Goal: Communication & Community: Answer question/provide support

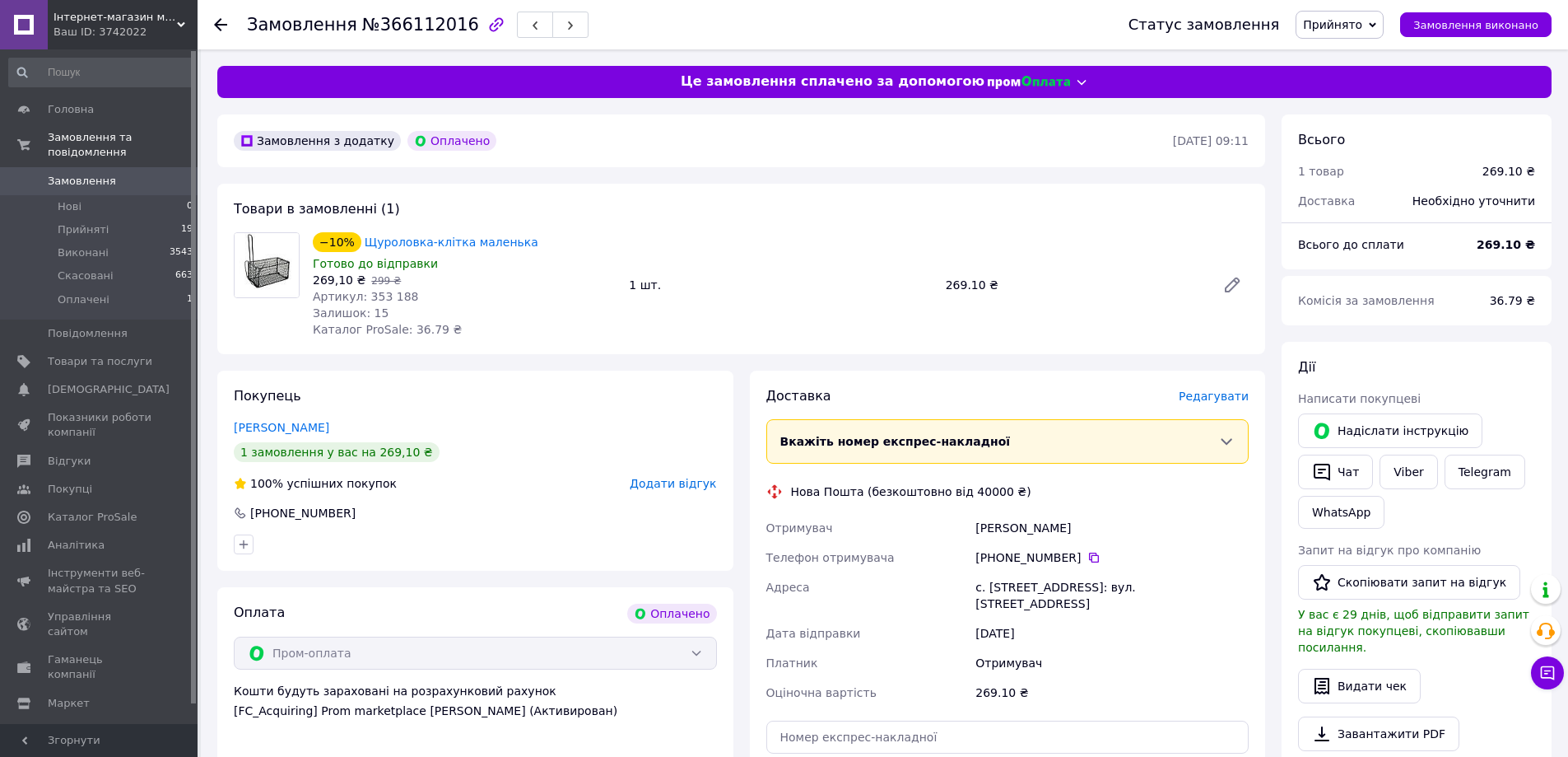
scroll to position [247, 0]
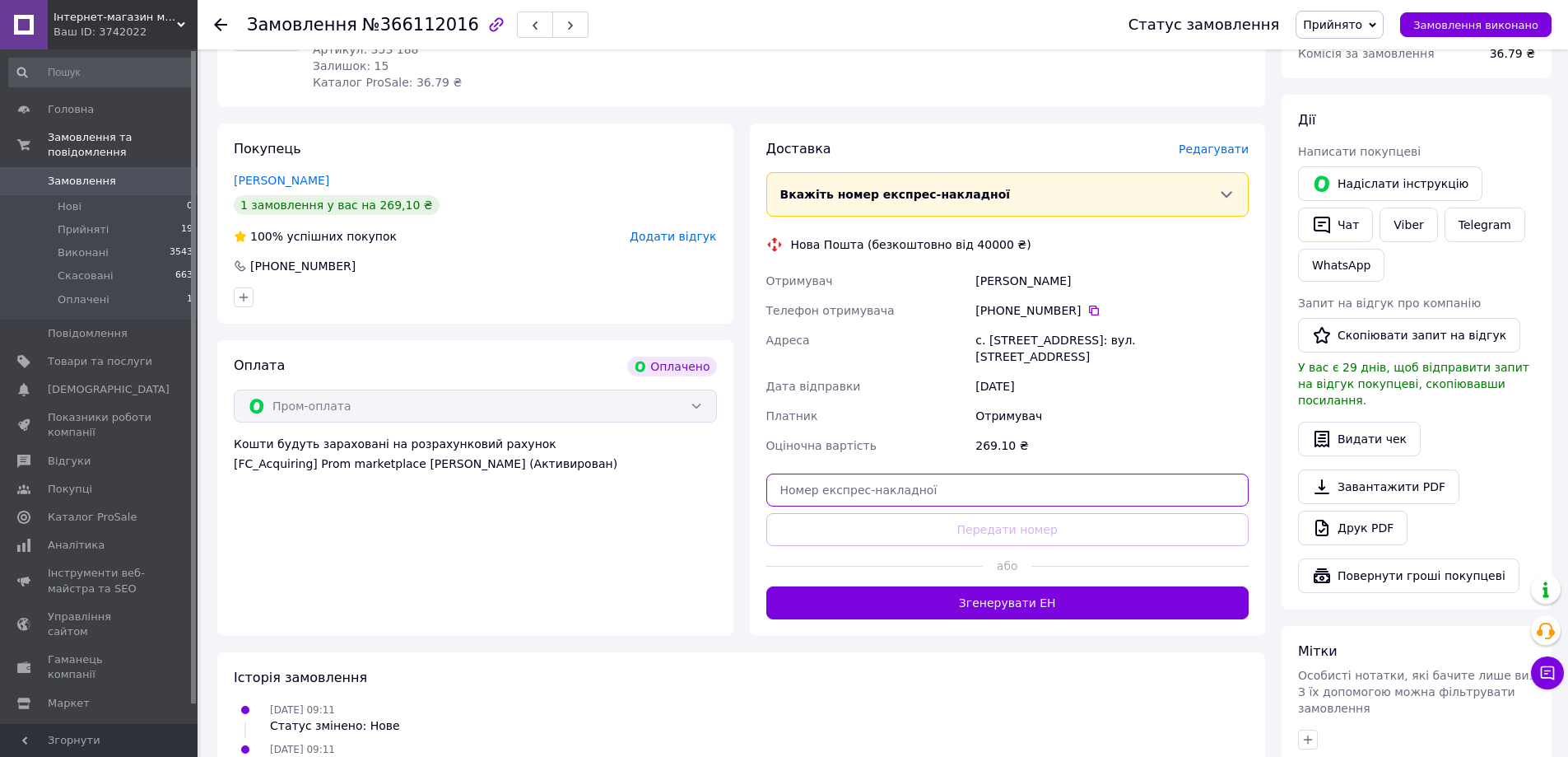
click at [840, 481] on input "text" at bounding box center [1008, 490] width 483 height 33
paste input "20451269173511"
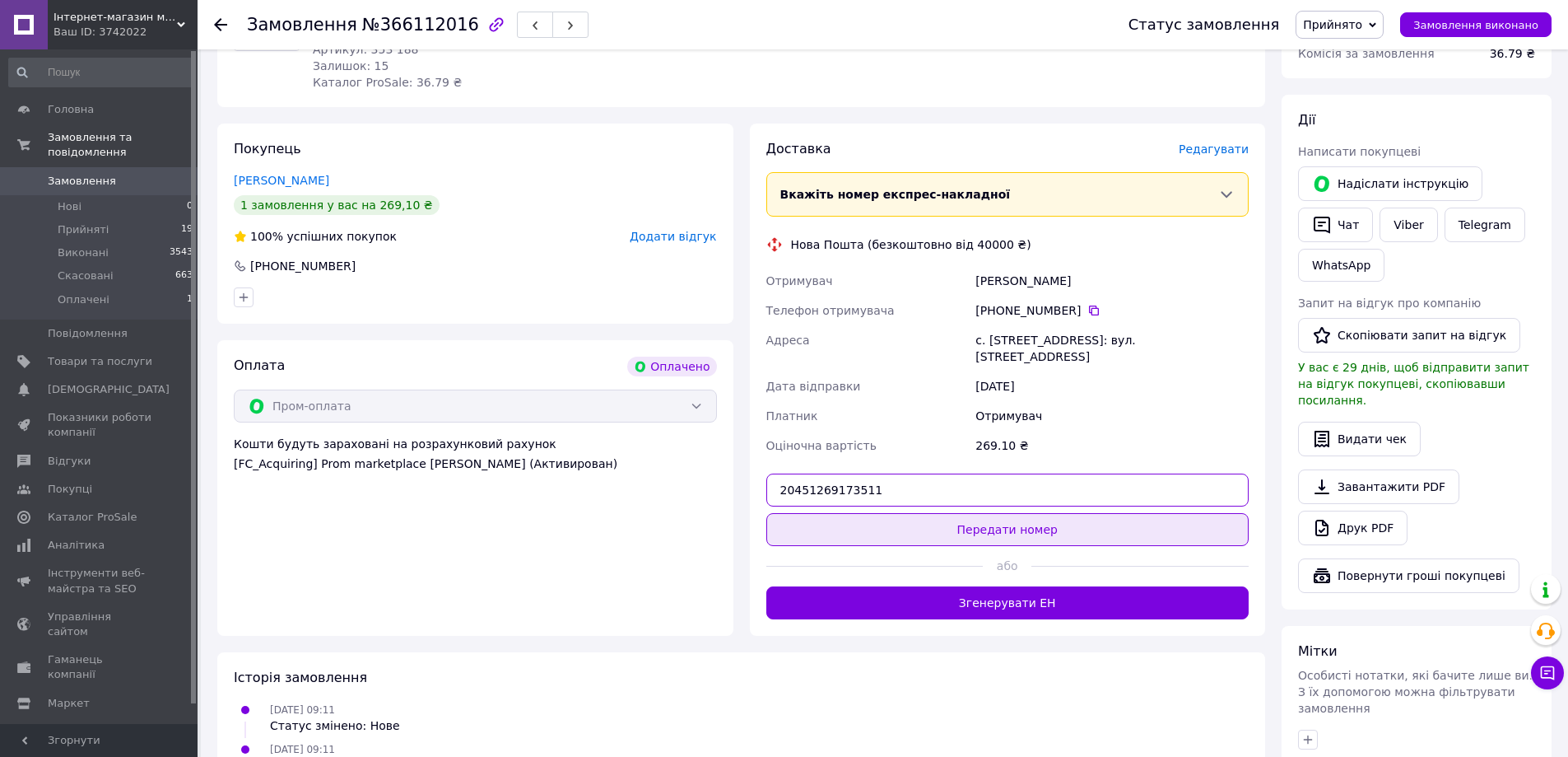
type input "20451269173511"
click at [936, 524] on button "Передати номер" at bounding box center [1008, 529] width 483 height 33
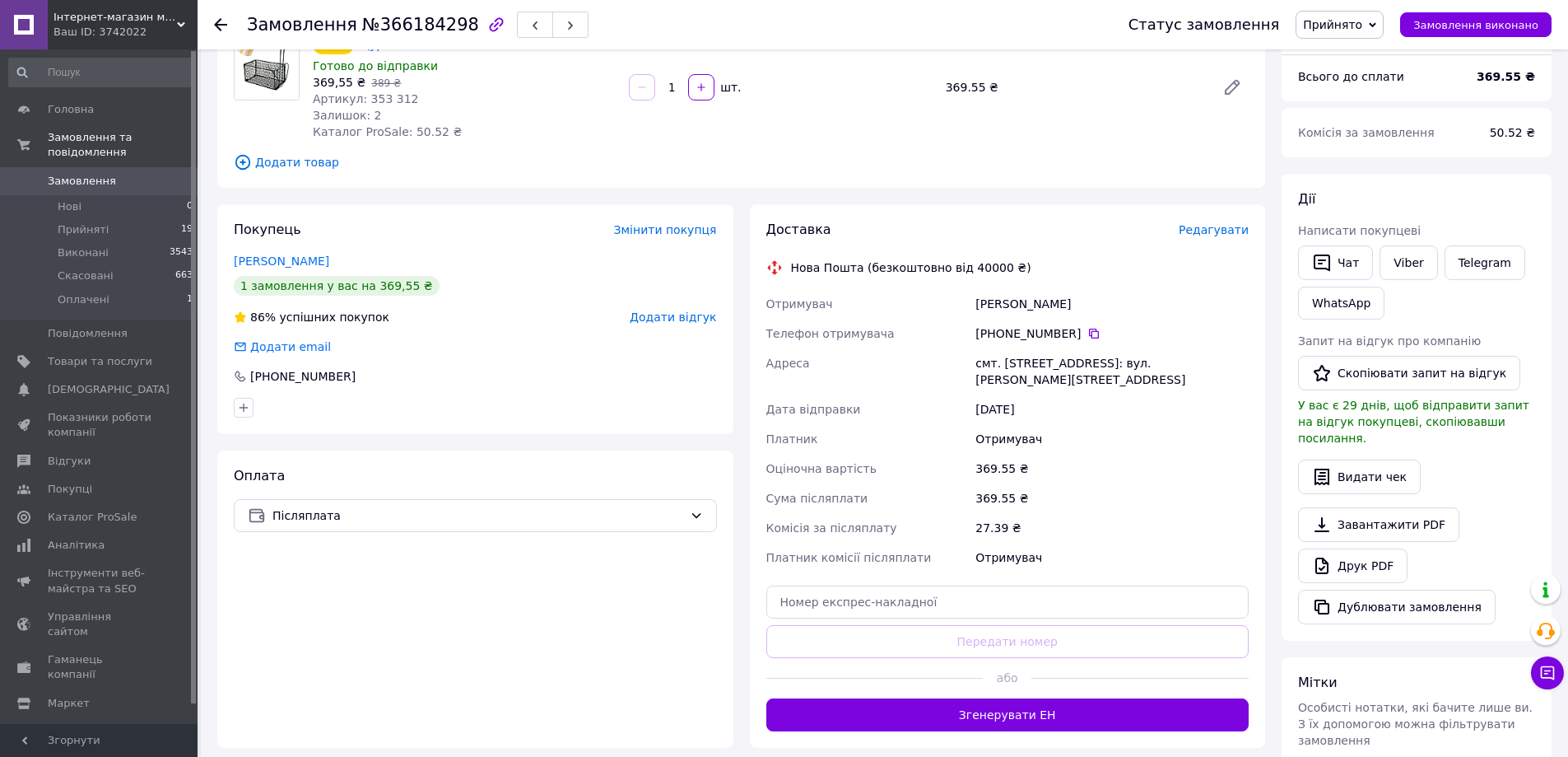
scroll to position [165, 0]
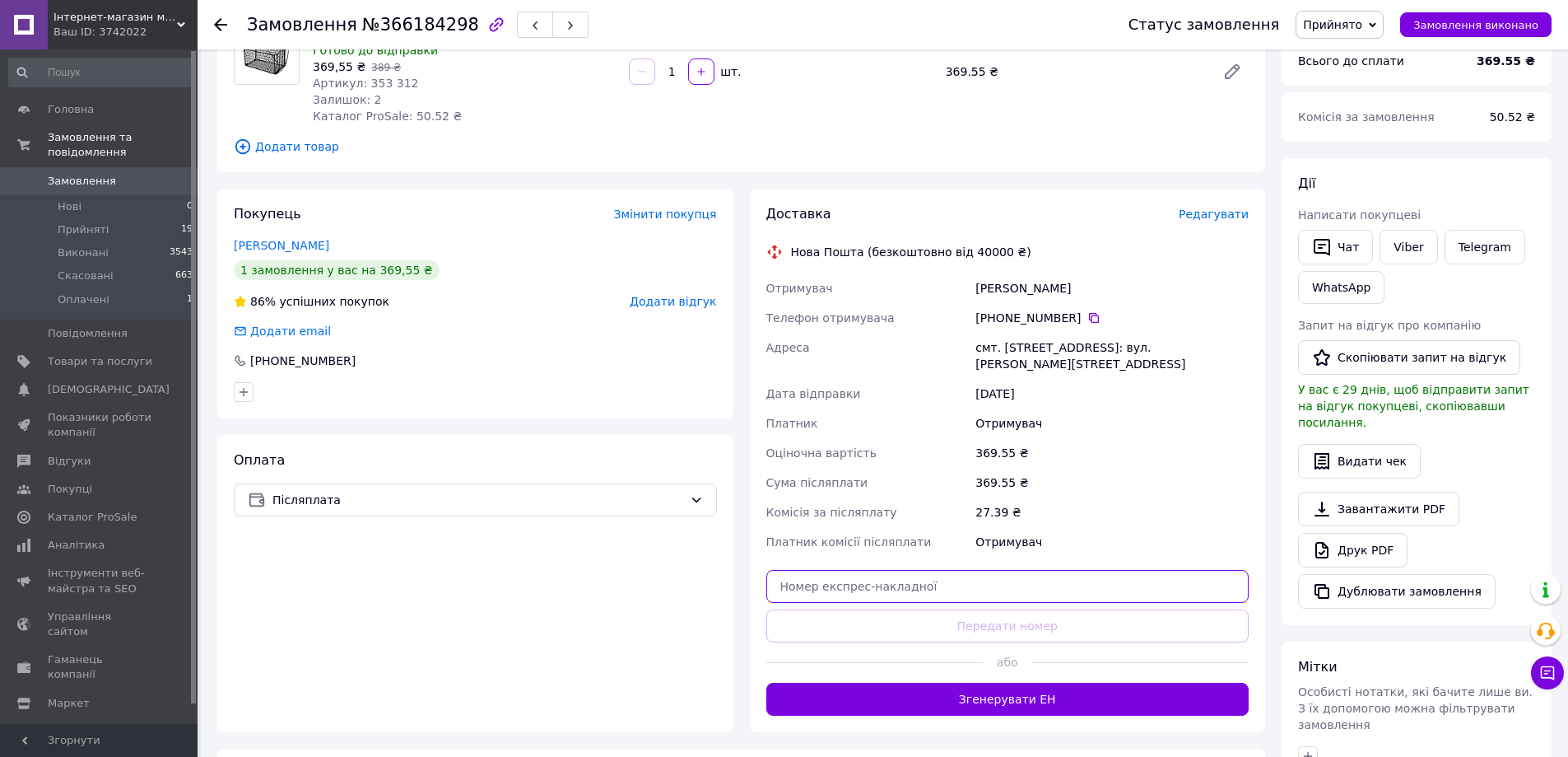
paste input "20451269176339"
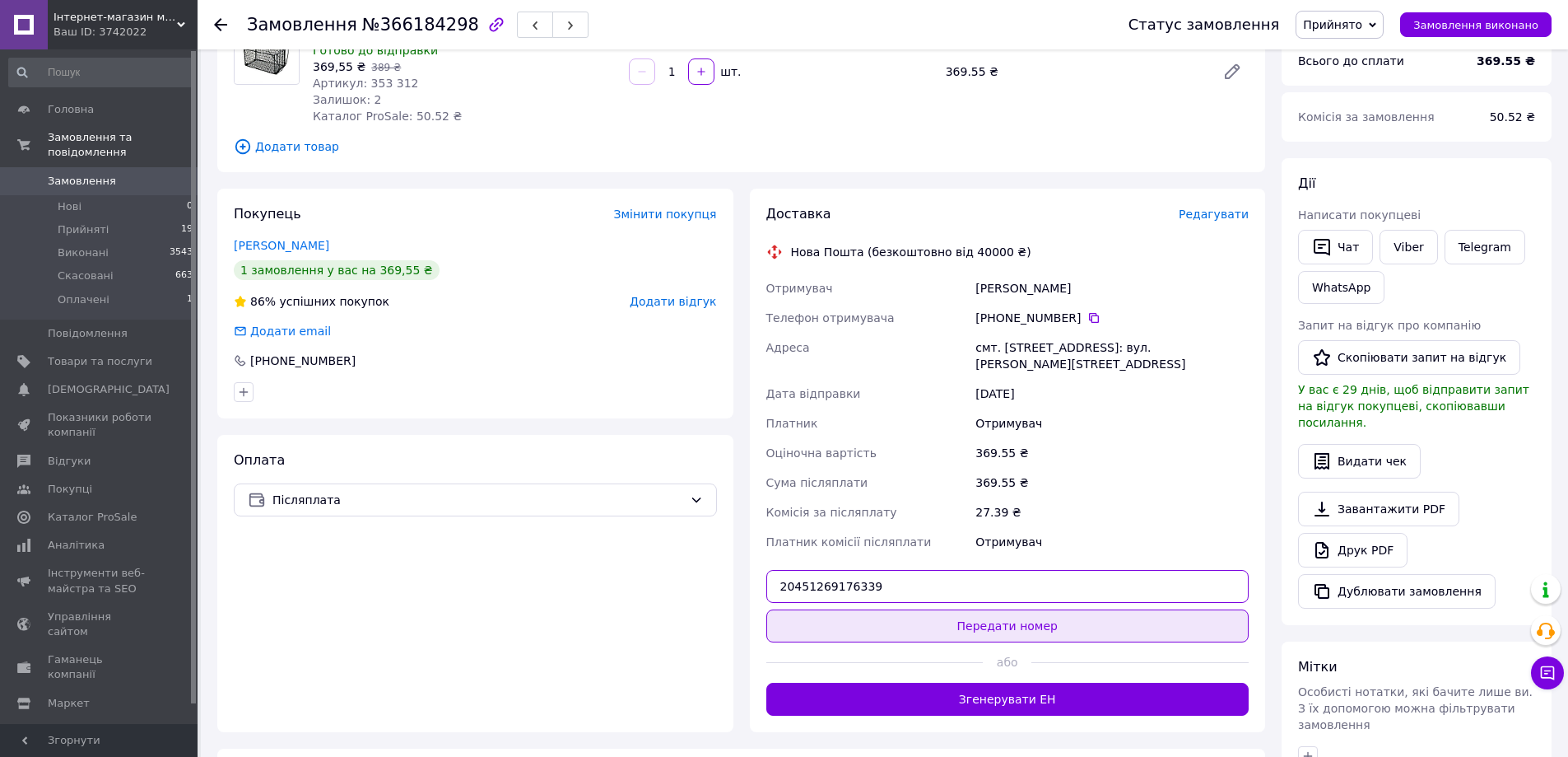
type input "20451269176339"
click at [886, 609] on button "Передати номер" at bounding box center [1008, 625] width 483 height 33
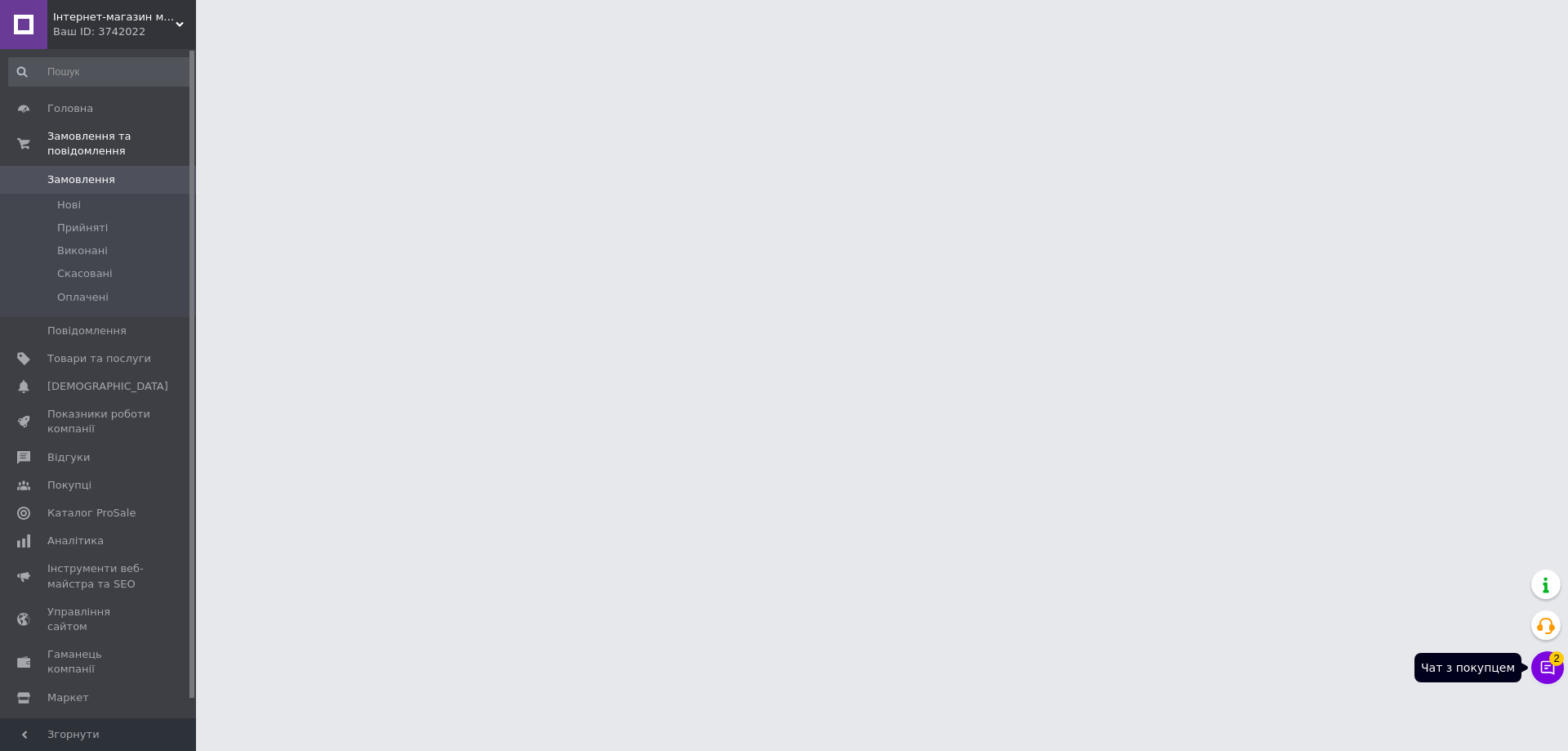
click at [1541, 670] on icon at bounding box center [1548, 668] width 17 height 17
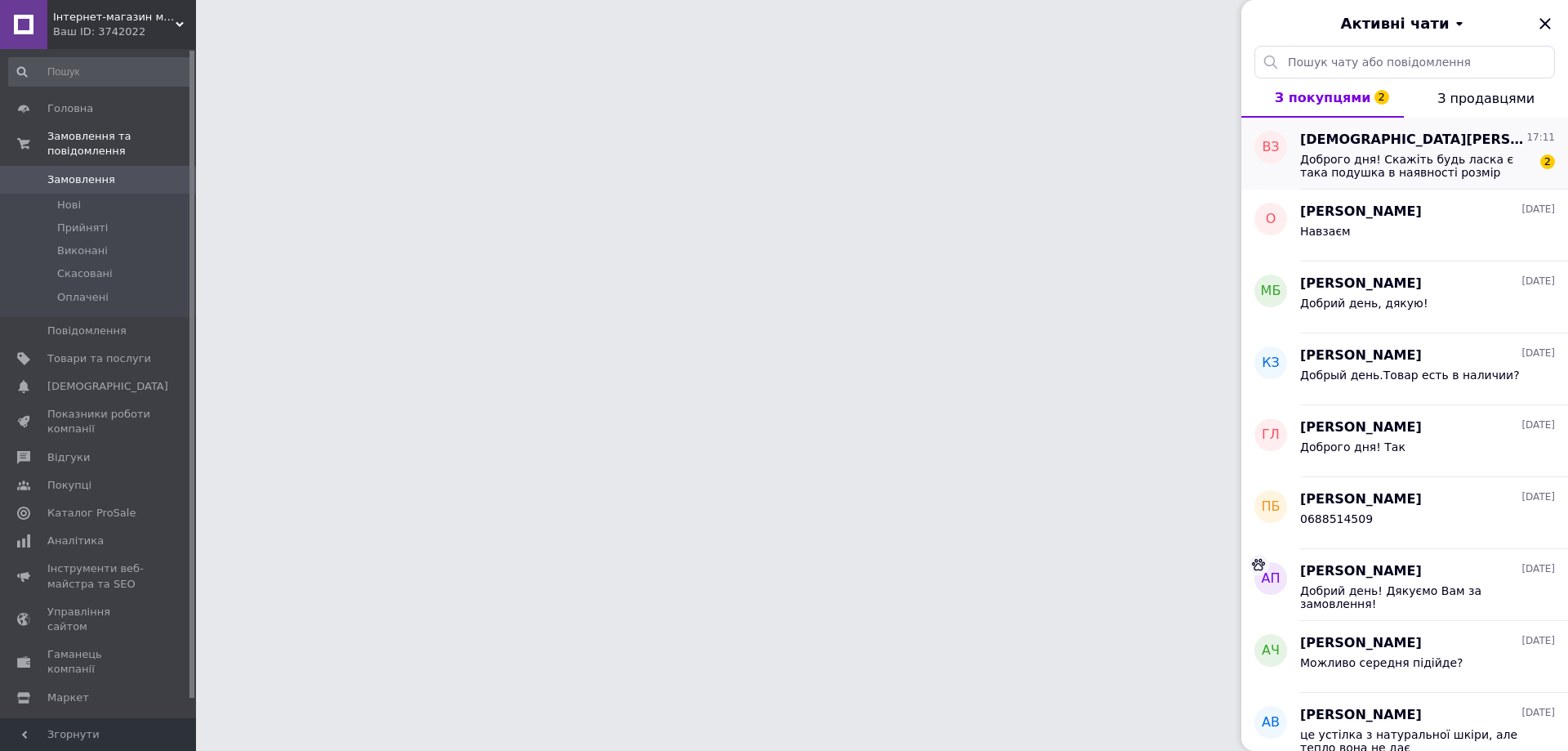
click at [1412, 175] on span "Доброго дня! Скажіть будь ласка є така подушка в наявності розмір 38х41?" at bounding box center [1416, 166] width 232 height 26
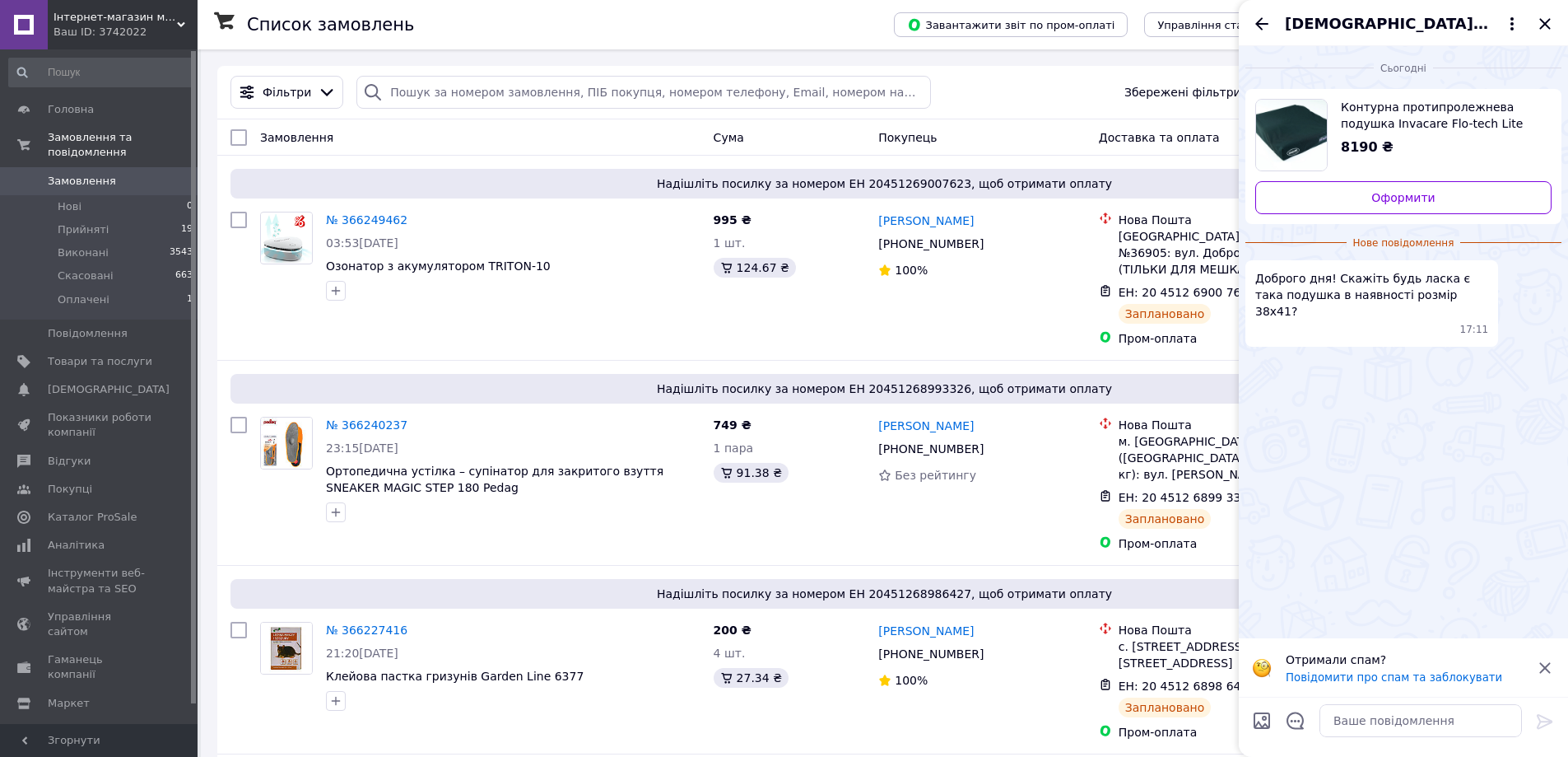
click at [1360, 110] on span "Контурна протипролежнева подушка Invacare Flo-tech Lite" at bounding box center [1440, 115] width 197 height 33
click at [1353, 711] on textarea at bounding box center [1420, 720] width 202 height 33
drag, startPoint x: 1376, startPoint y: 722, endPoint x: 1450, endPoint y: 719, distance: 74.1
click at [1450, 719] on textarea "Доброго дня! На складі" at bounding box center [1404, 720] width 235 height 33
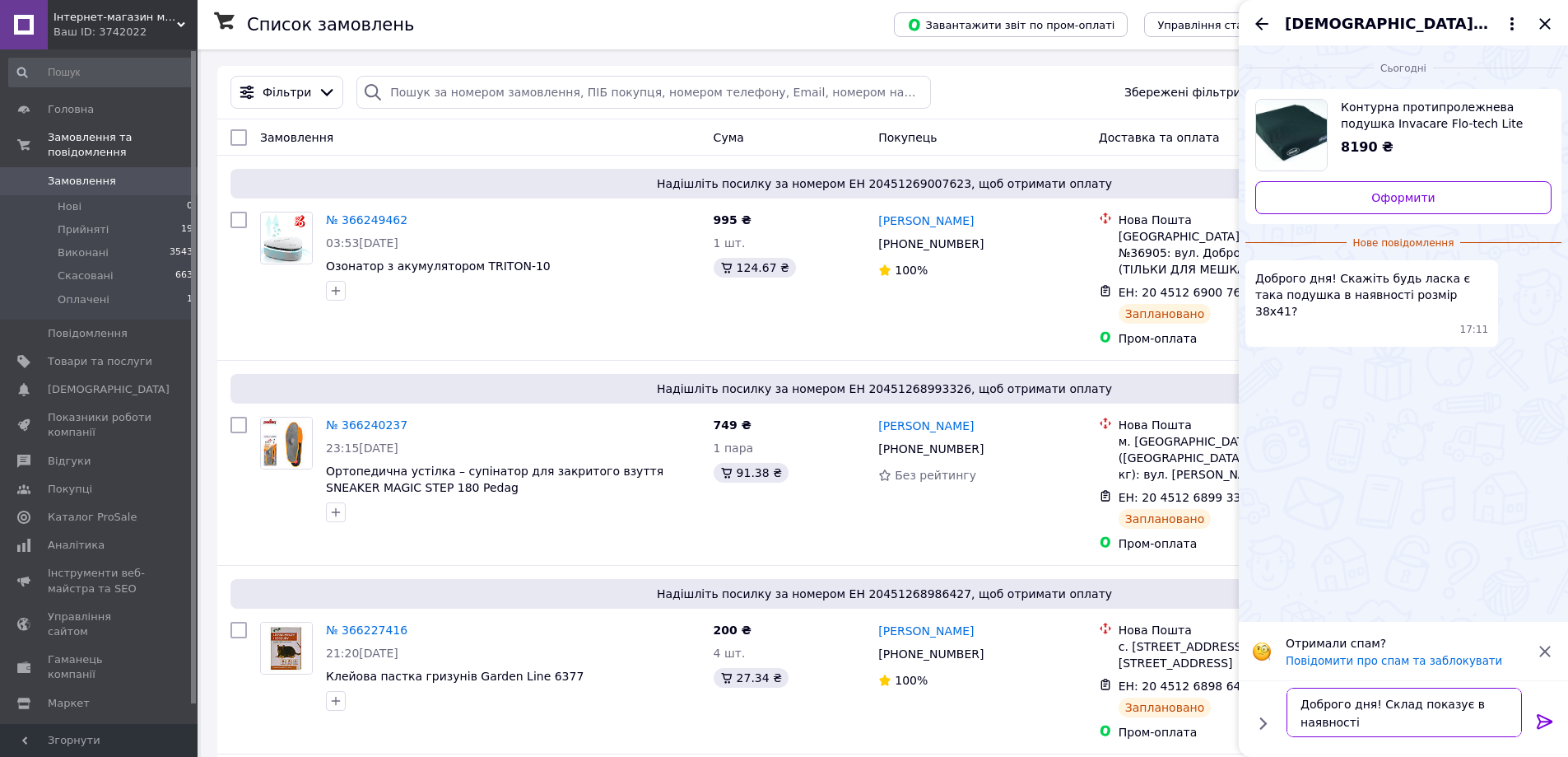
paste textarea "Протипролежнева подушка Flo-tech Contour Visco 38x41cm"
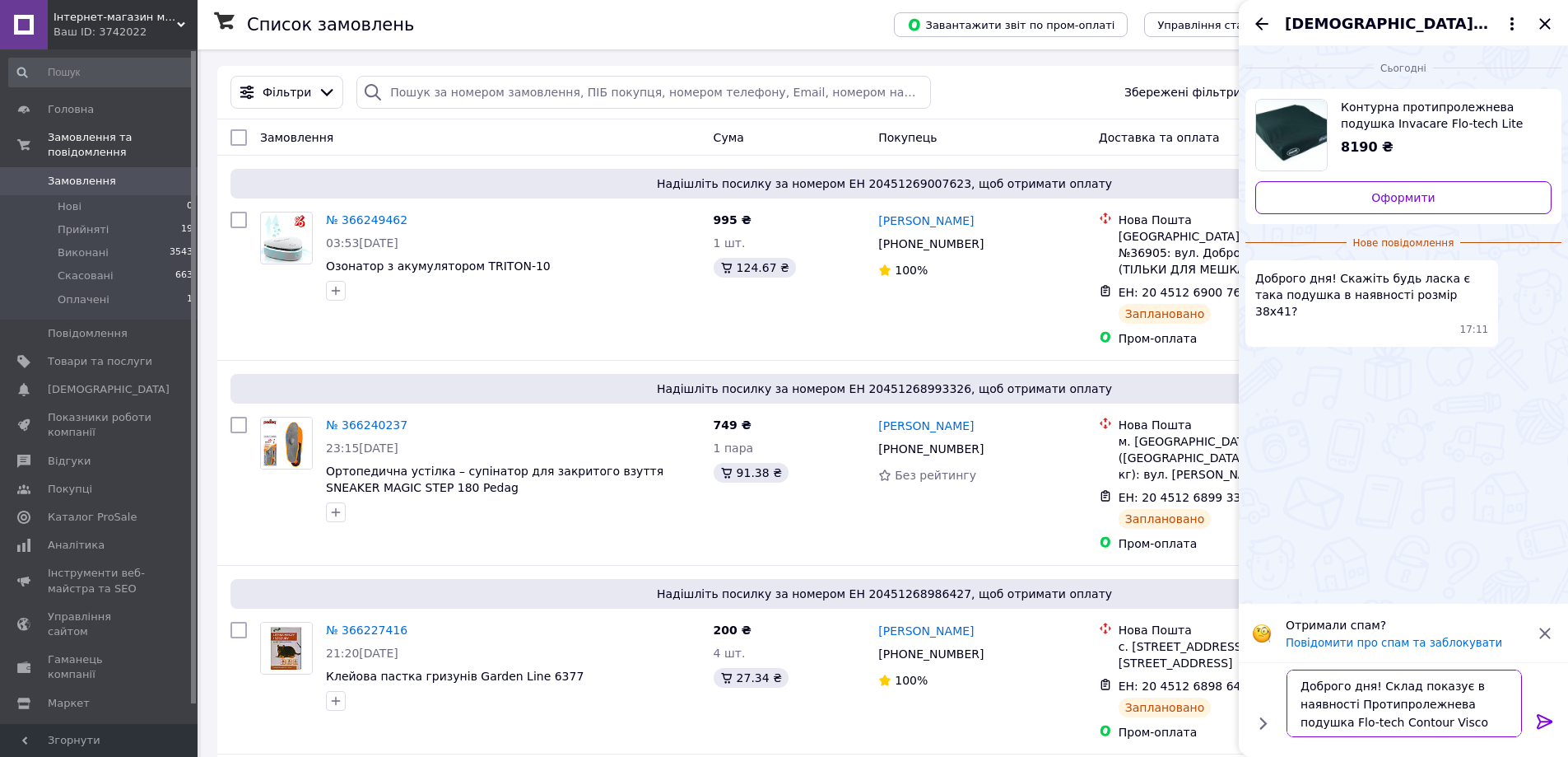
type textarea "Доброго дня! Склад показує в наявності Протипролежнева подушка Flo-tech Contour…"
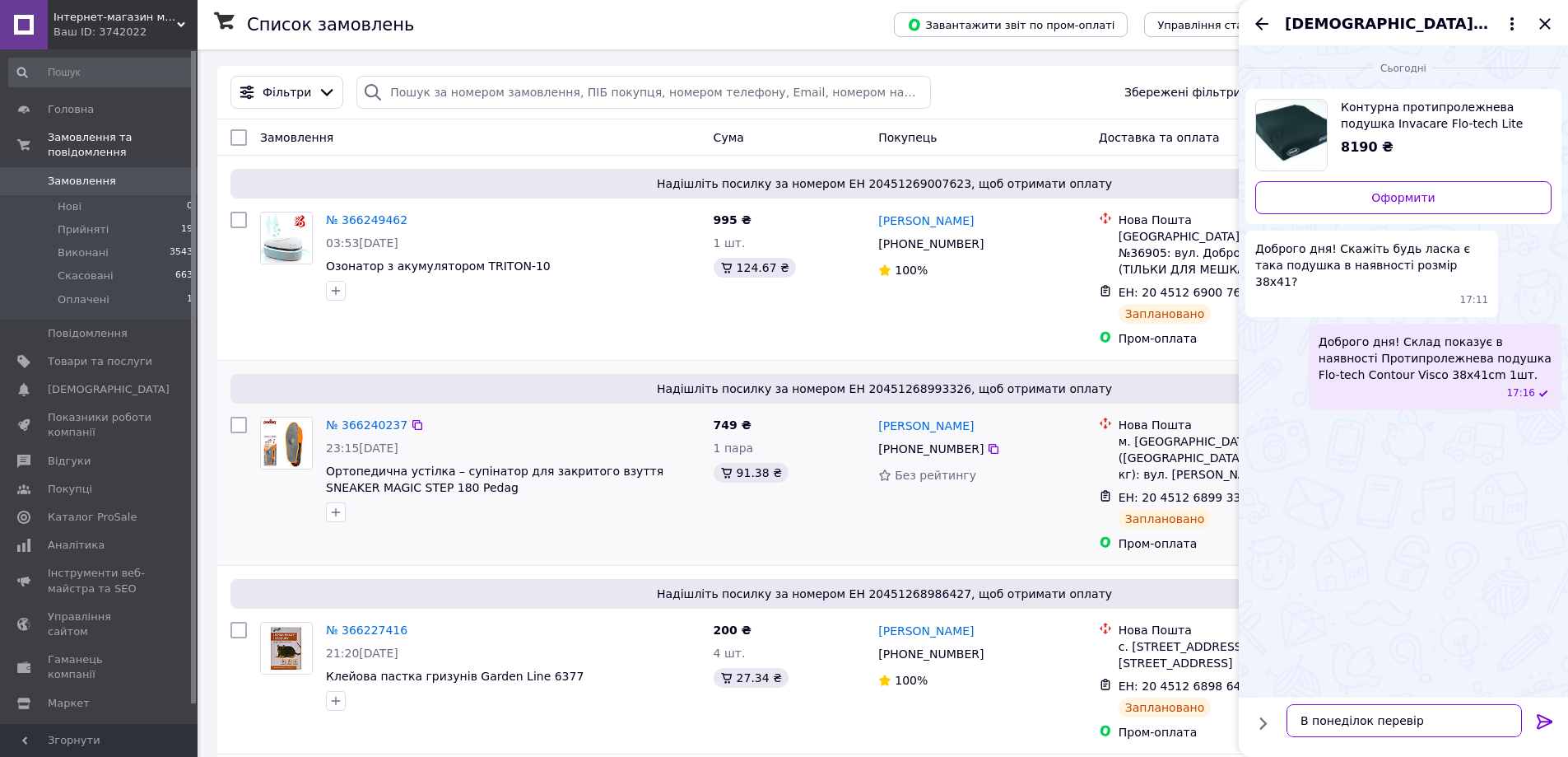
type textarea "В понеділок перевірю"
drag, startPoint x: 1390, startPoint y: 427, endPoint x: 1454, endPoint y: 413, distance: 65.5
click at [1454, 427] on span "В понеділок перевірю" at bounding box center [1435, 435] width 133 height 17
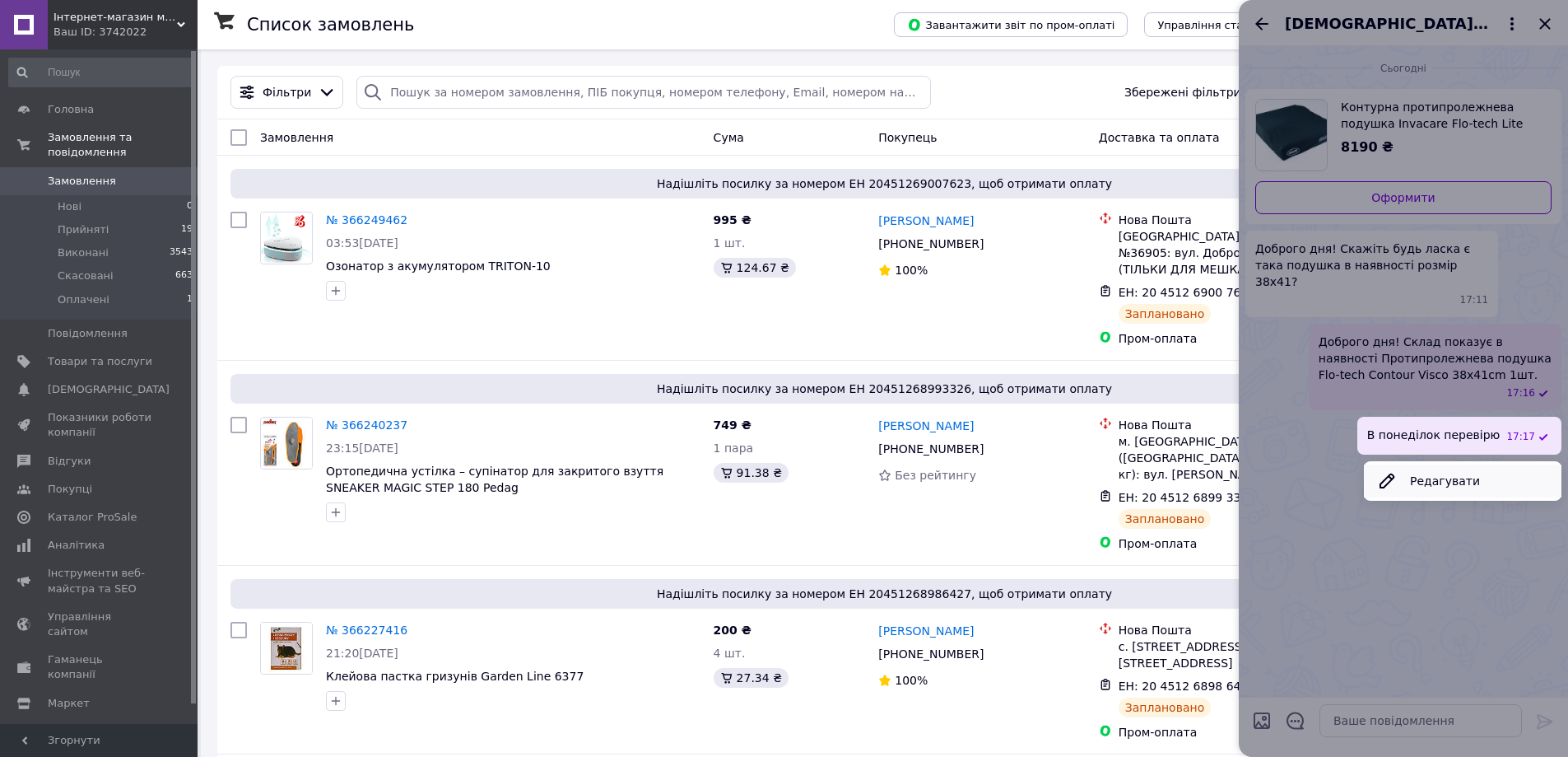
click at [1424, 465] on button "Редагувати" at bounding box center [1463, 481] width 197 height 33
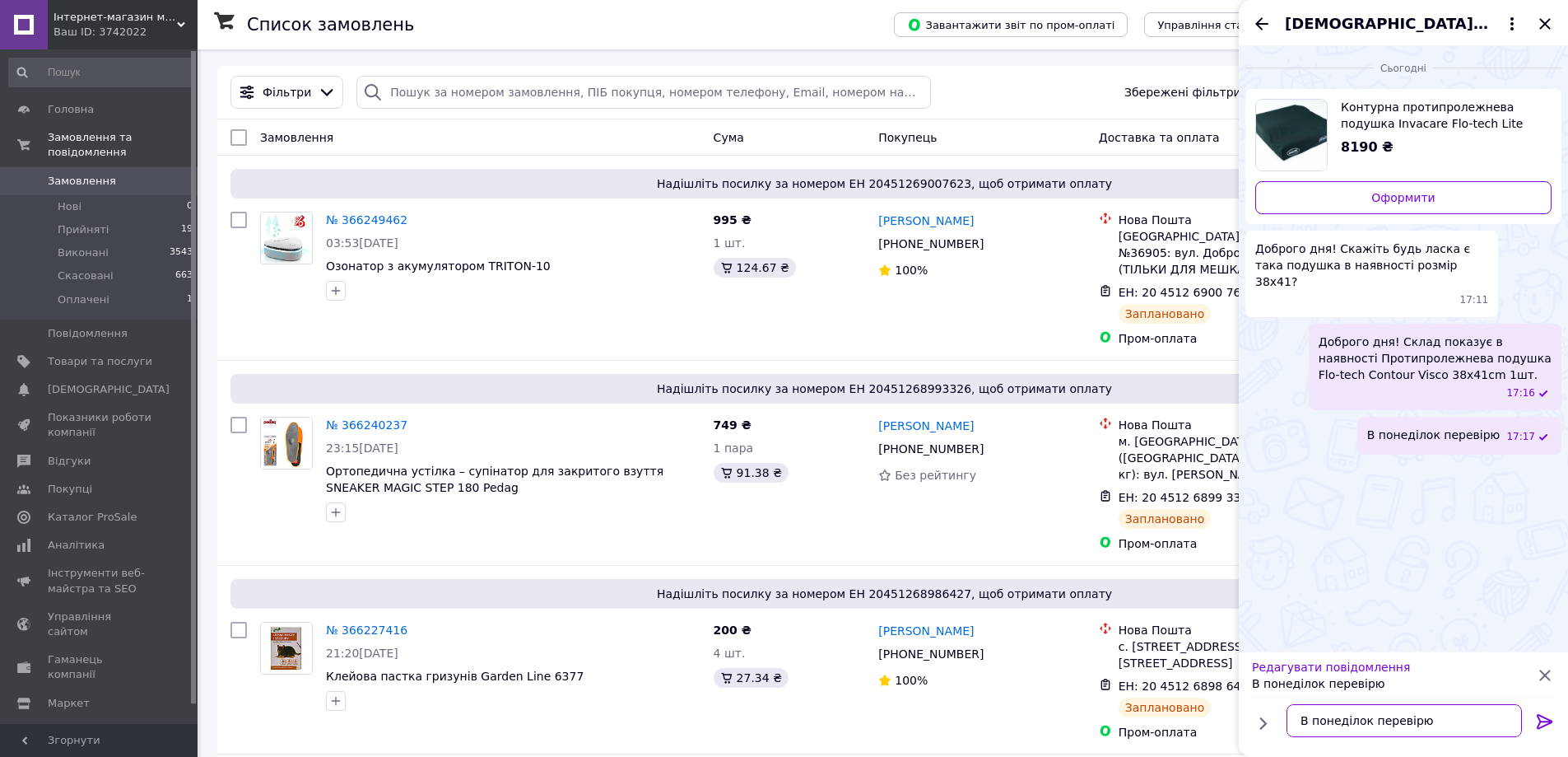
drag, startPoint x: 1302, startPoint y: 716, endPoint x: 1362, endPoint y: 720, distance: 60.1
click at [1362, 720] on textarea "В понеділок перевірю" at bounding box center [1404, 720] width 235 height 33
type textarea "Завтра перевірю"
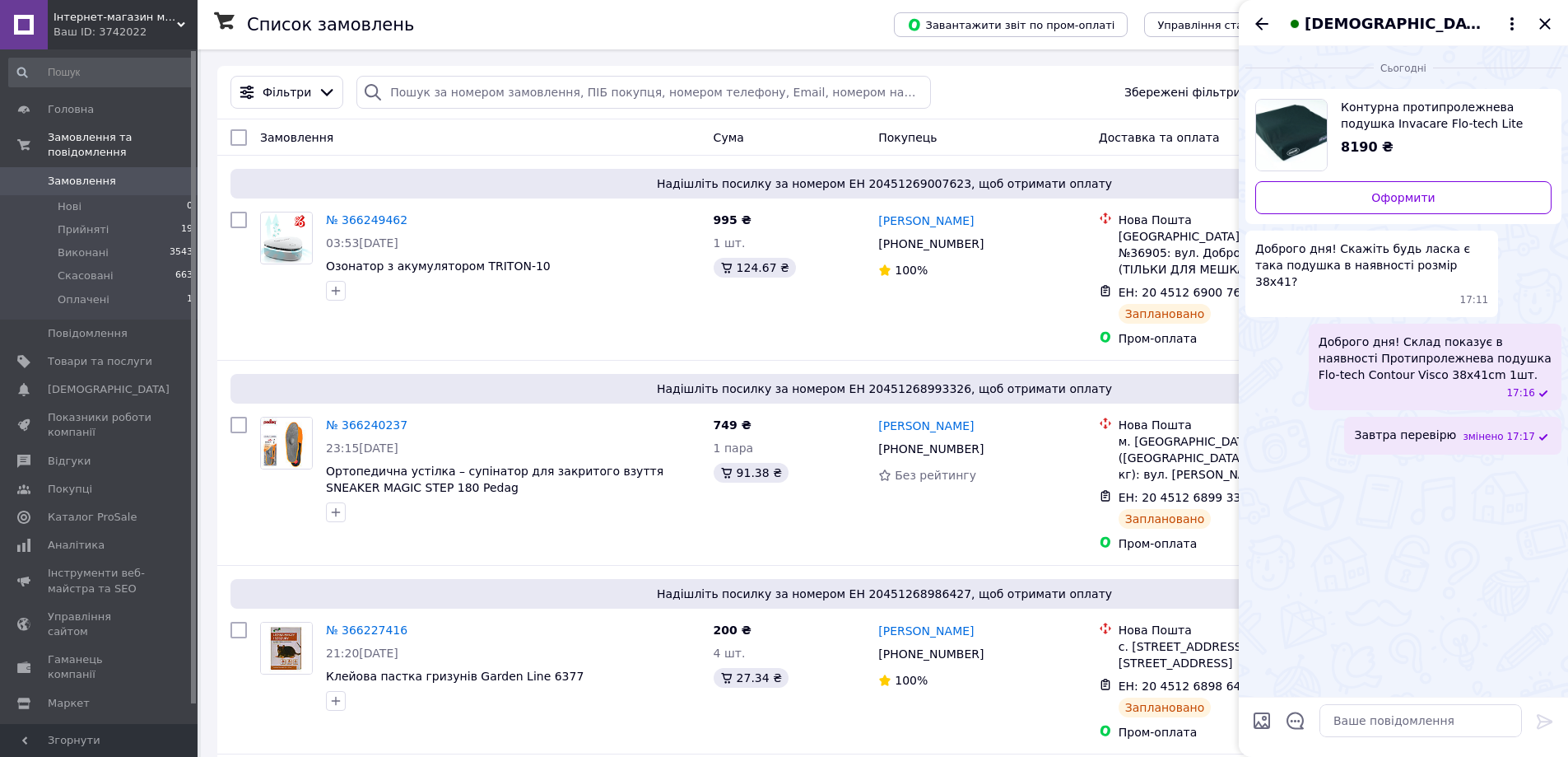
click at [1431, 124] on span "Контурна протипролежнева подушка Invacare Flo-tech Lite" at bounding box center [1440, 115] width 197 height 33
click at [1335, 722] on textarea at bounding box center [1420, 720] width 202 height 33
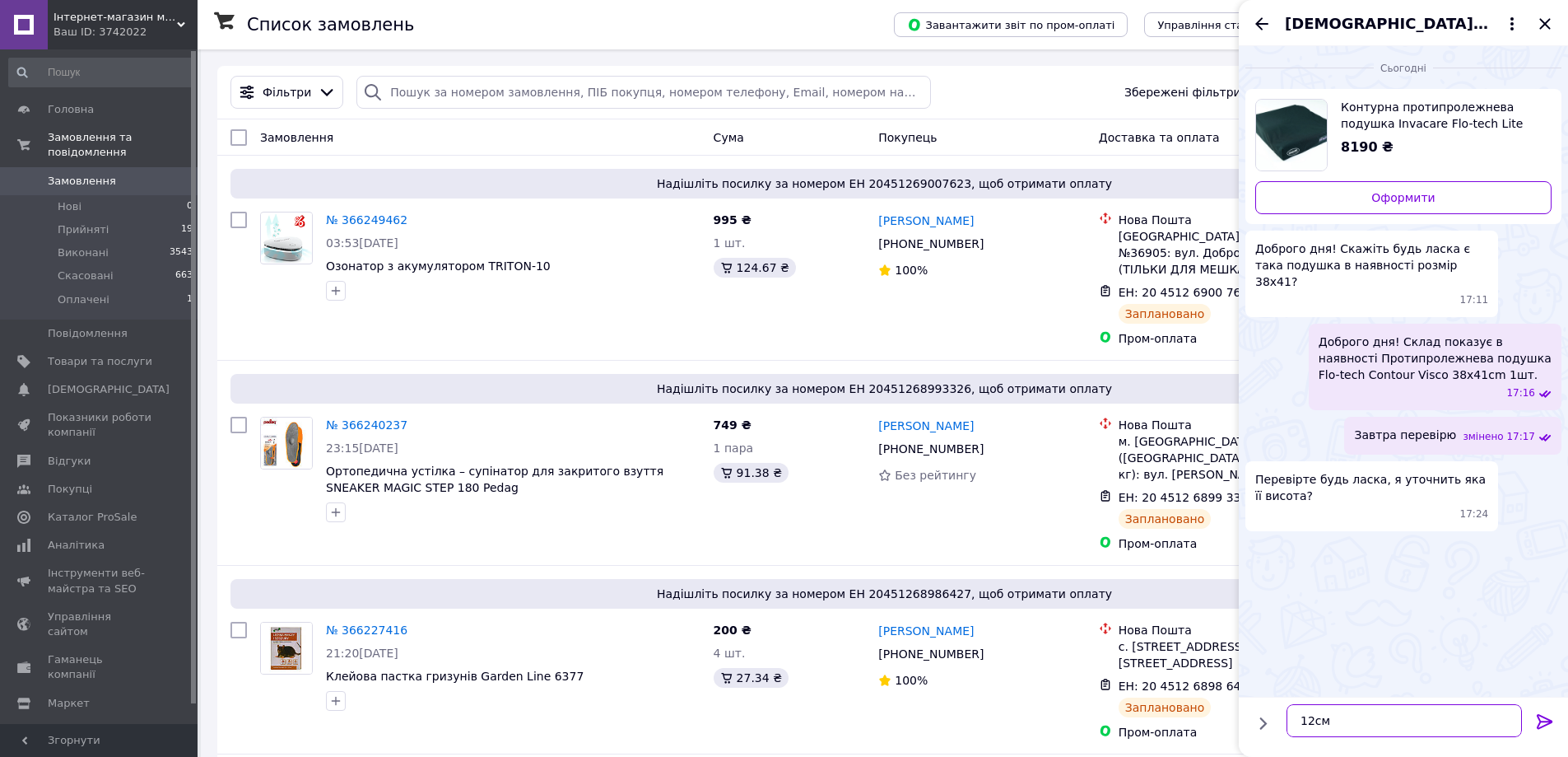
click at [1303, 722] on textarea "12см" at bounding box center [1404, 720] width 235 height 33
type textarea "втсота 12см"
drag, startPoint x: 1471, startPoint y: 537, endPoint x: 1512, endPoint y: 544, distance: 41.6
click at [1512, 544] on div "втсота 12см 17:31" at bounding box center [1488, 556] width 146 height 37
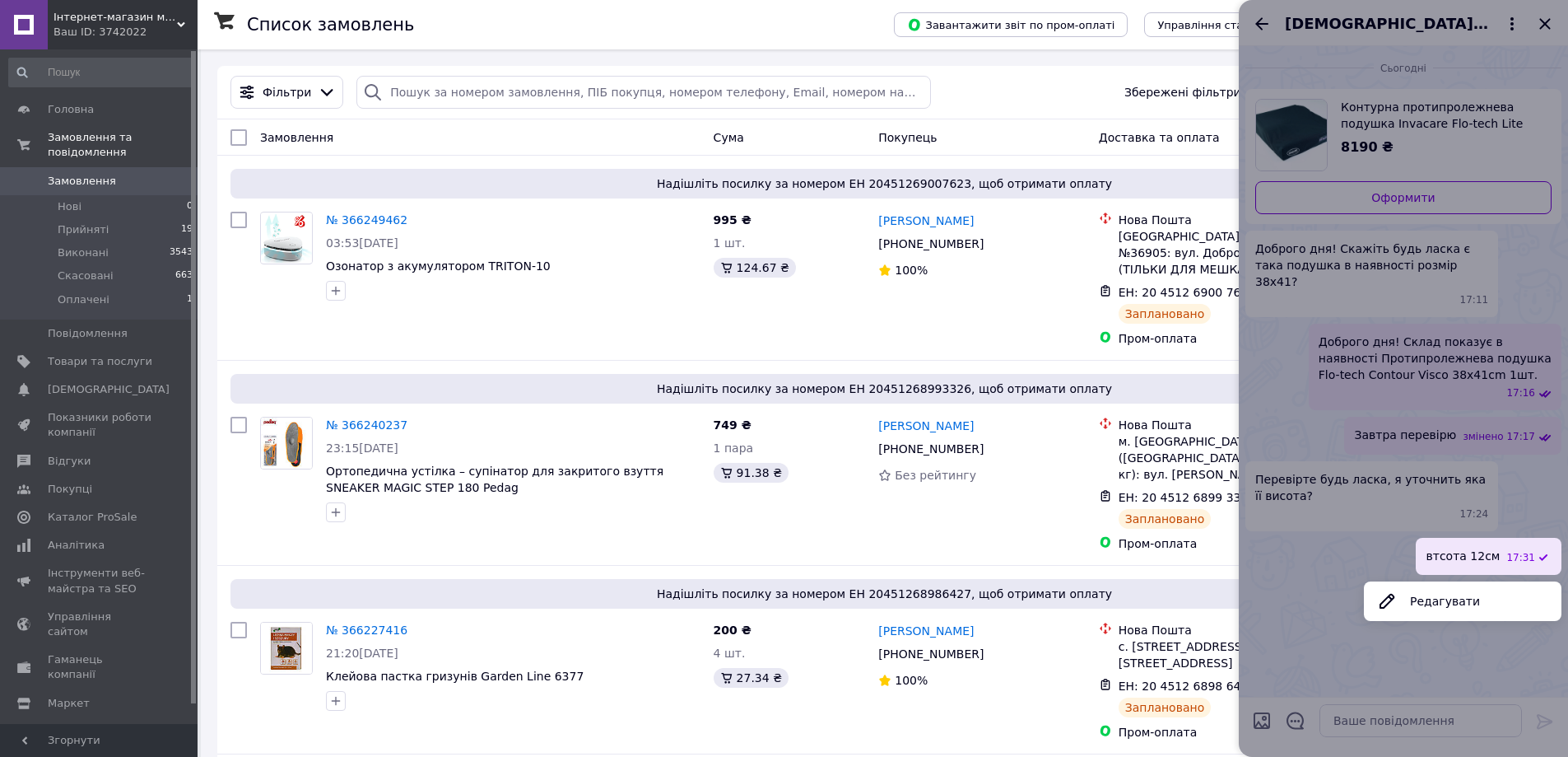
click at [1473, 581] on ul "Редагувати" at bounding box center [1463, 601] width 197 height 39
click at [1429, 585] on button "Редагувати" at bounding box center [1463, 601] width 197 height 33
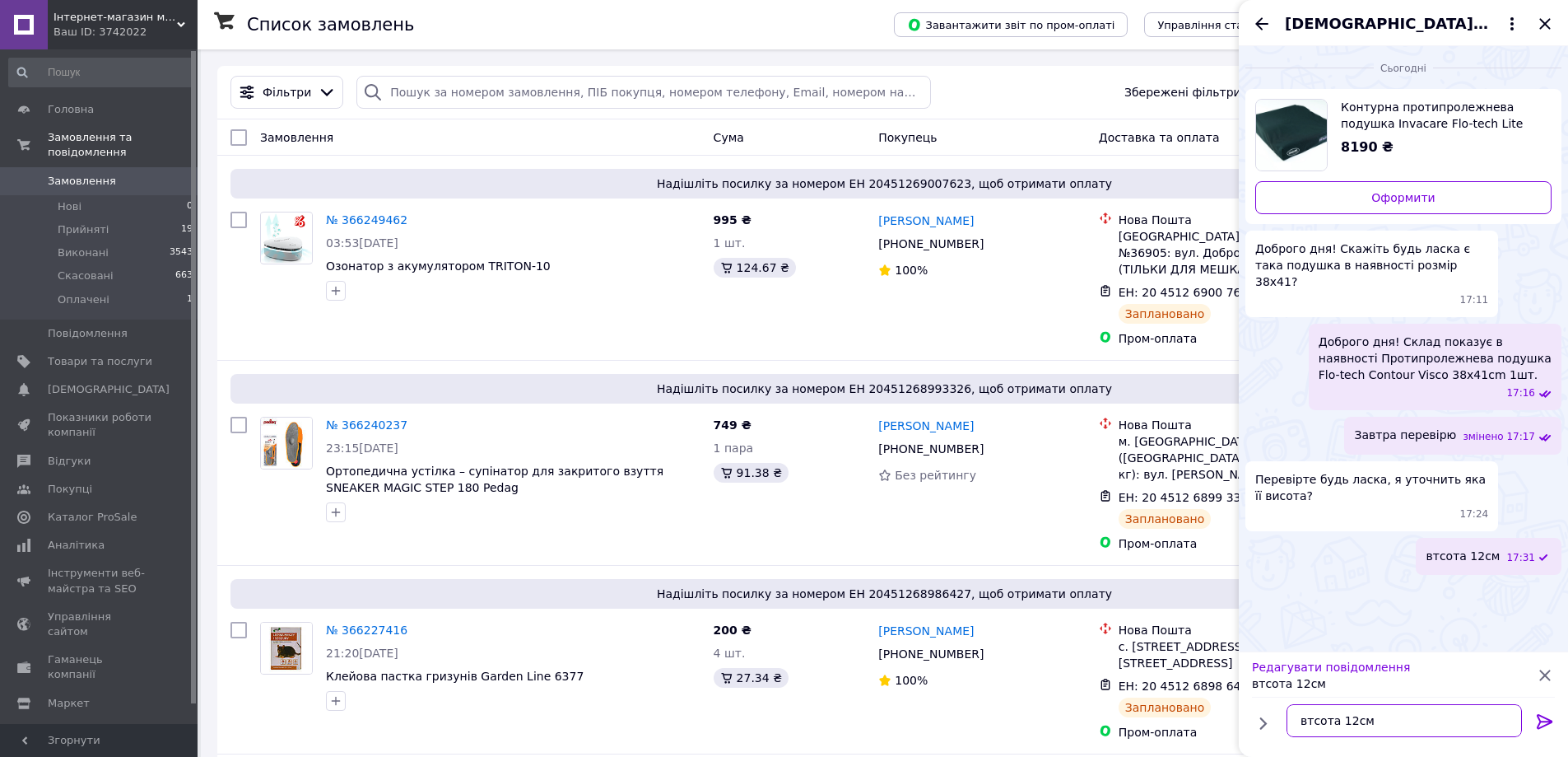
click at [1309, 721] on textarea "втсота 12см" at bounding box center [1404, 720] width 235 height 33
type textarea "висота 12см"
click at [1540, 717] on icon at bounding box center [1544, 721] width 20 height 20
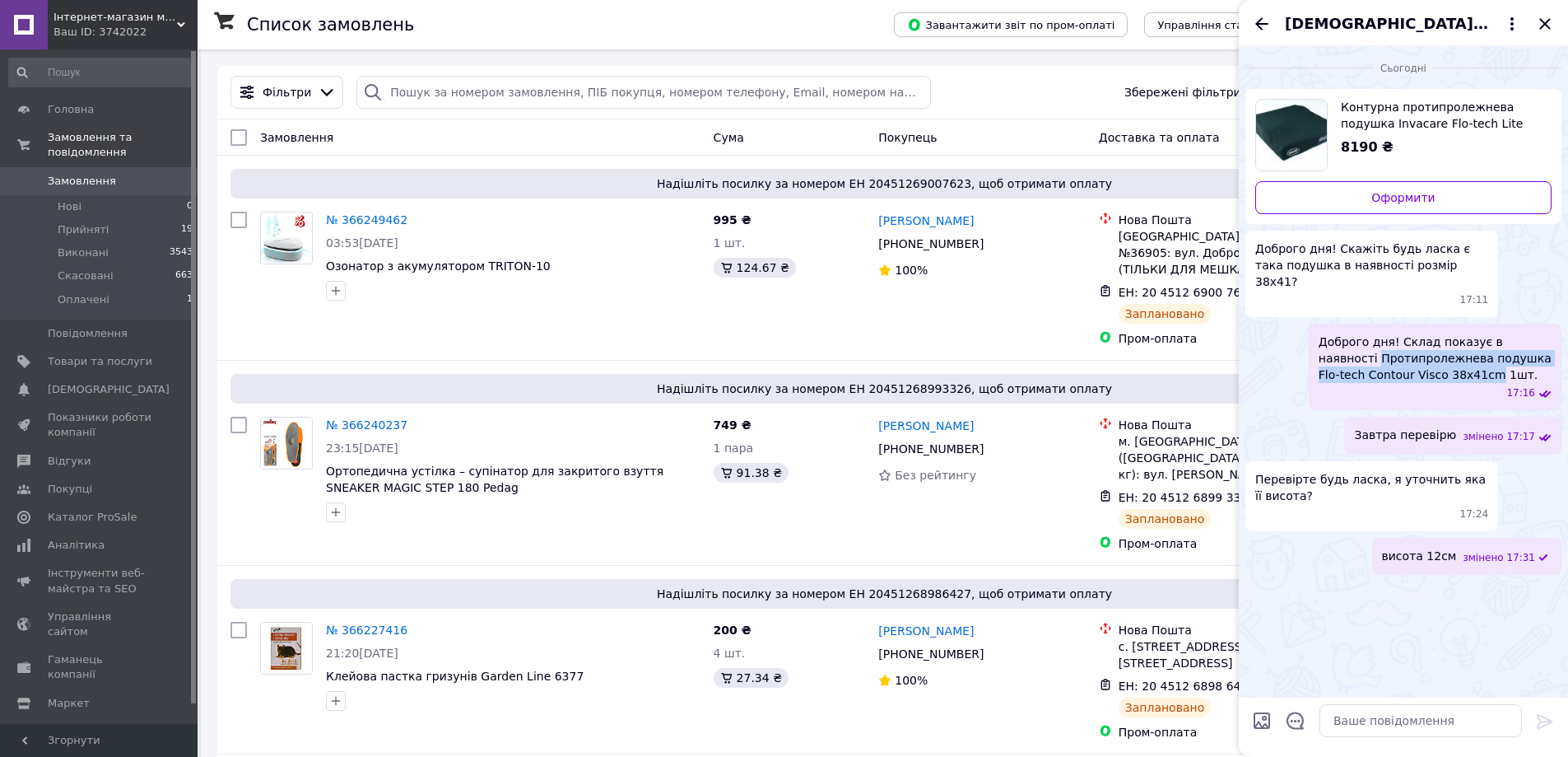
drag, startPoint x: 1320, startPoint y: 336, endPoint x: 1435, endPoint y: 363, distance: 118.1
click at [1435, 363] on span "Доброго дня! Склад показує в наявності Протипролежнева подушка Flo-tech Contour…" at bounding box center [1435, 358] width 233 height 50
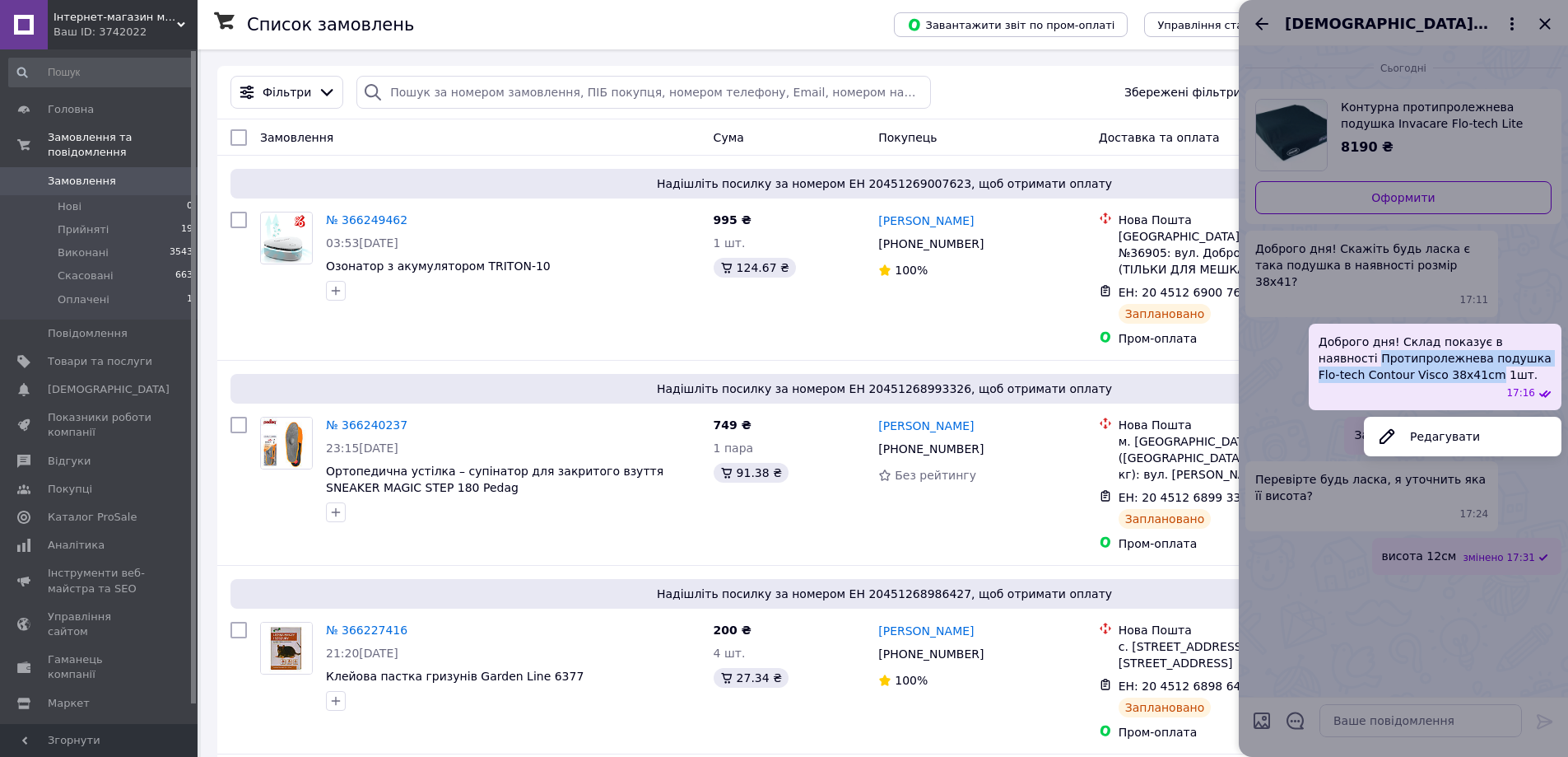
copy span "Протипролежнева подушка Flo-tech Contour Visco 38x41cm"
click at [1394, 721] on div at bounding box center [1403, 378] width 329 height 757
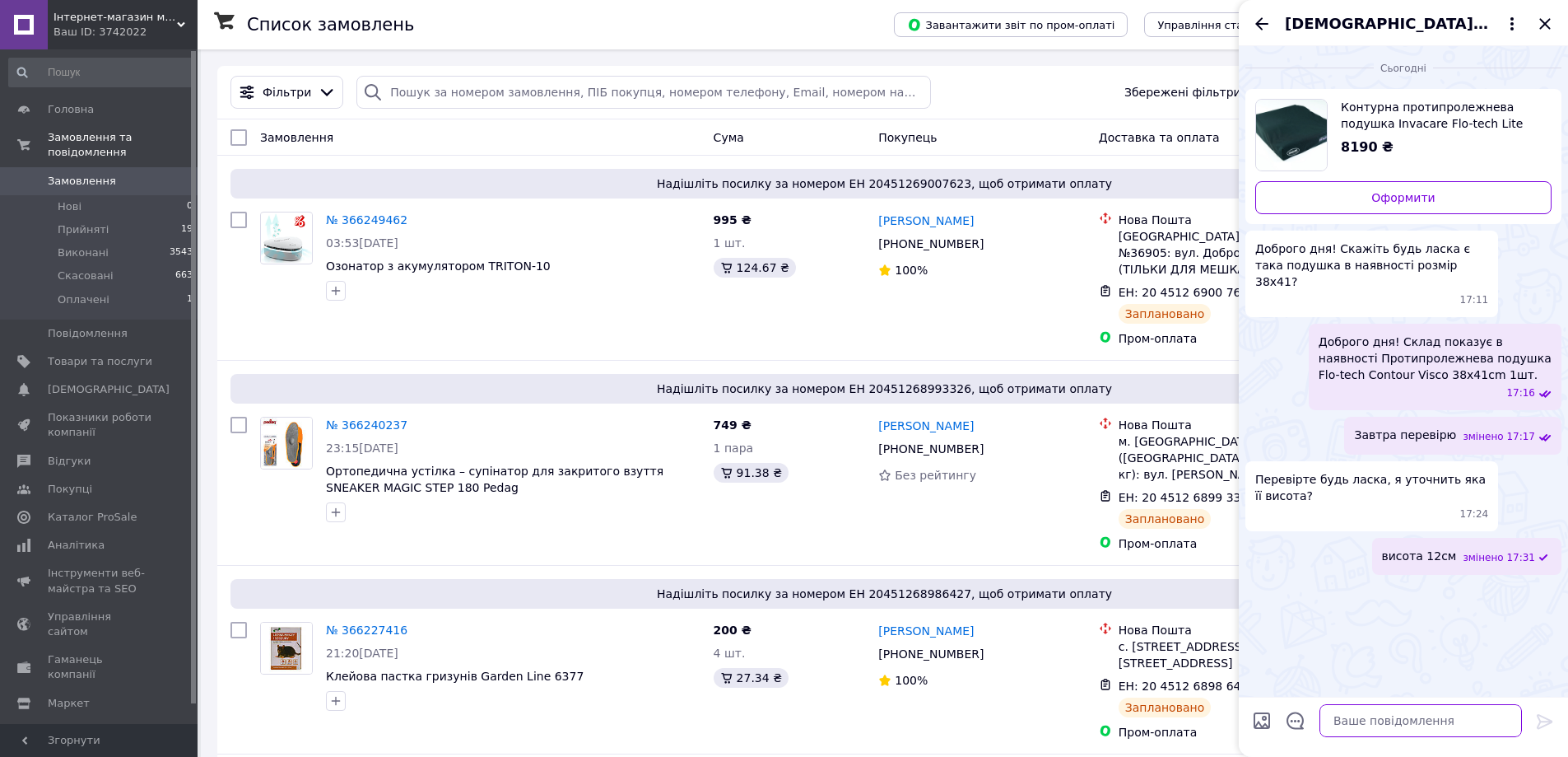
click at [1393, 721] on textarea at bounding box center [1420, 720] width 202 height 33
paste textarea "Протипролежнева подушка Flo-tech Contour Visco 38x41cm"
click at [1302, 701] on textarea "Протипролежнева подушка Flo-tech Contour Visco 38x41cm" at bounding box center [1404, 712] width 235 height 50
click at [1449, 719] on textarea "Протипролежнева подушка Flo-tech Contour Visco 38x41cm" at bounding box center [1404, 712] width 235 height 50
type textarea "Протипролежнева подушка Flo-tech Contour Visco 38x41cm трішки"
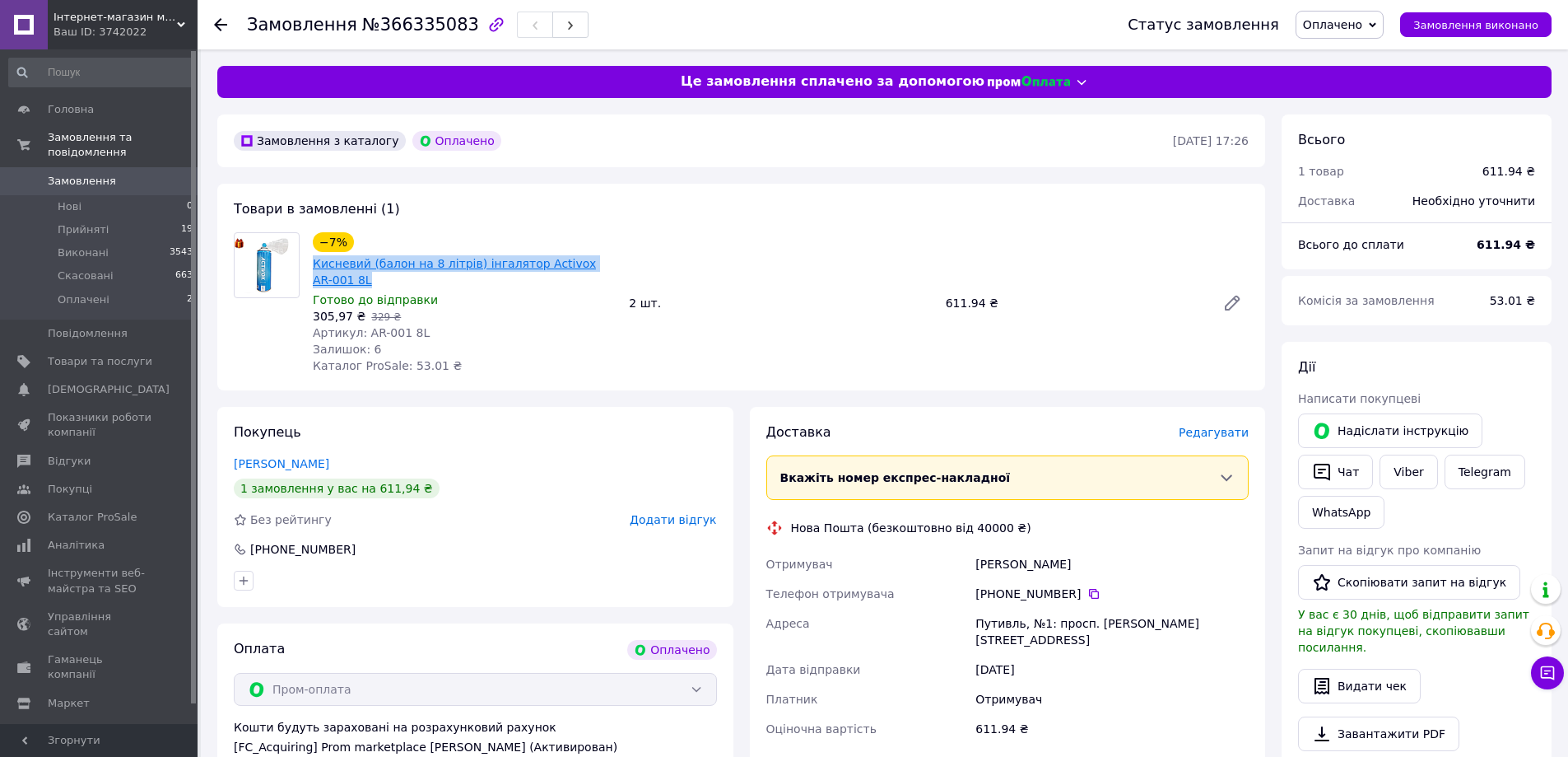
drag, startPoint x: 628, startPoint y: 256, endPoint x: 313, endPoint y: 266, distance: 315.2
click at [313, 266] on div "−7% Кисневий (балон на 8 літрів) інгалятор Activox AR-001 8L Готово до відправк…" at bounding box center [781, 303] width 949 height 149
copy link "Кисневий (балон на 8 літрів) інгалятор Activox AR-001 8L"
click at [1395, 469] on link "Viber" at bounding box center [1408, 471] width 57 height 35
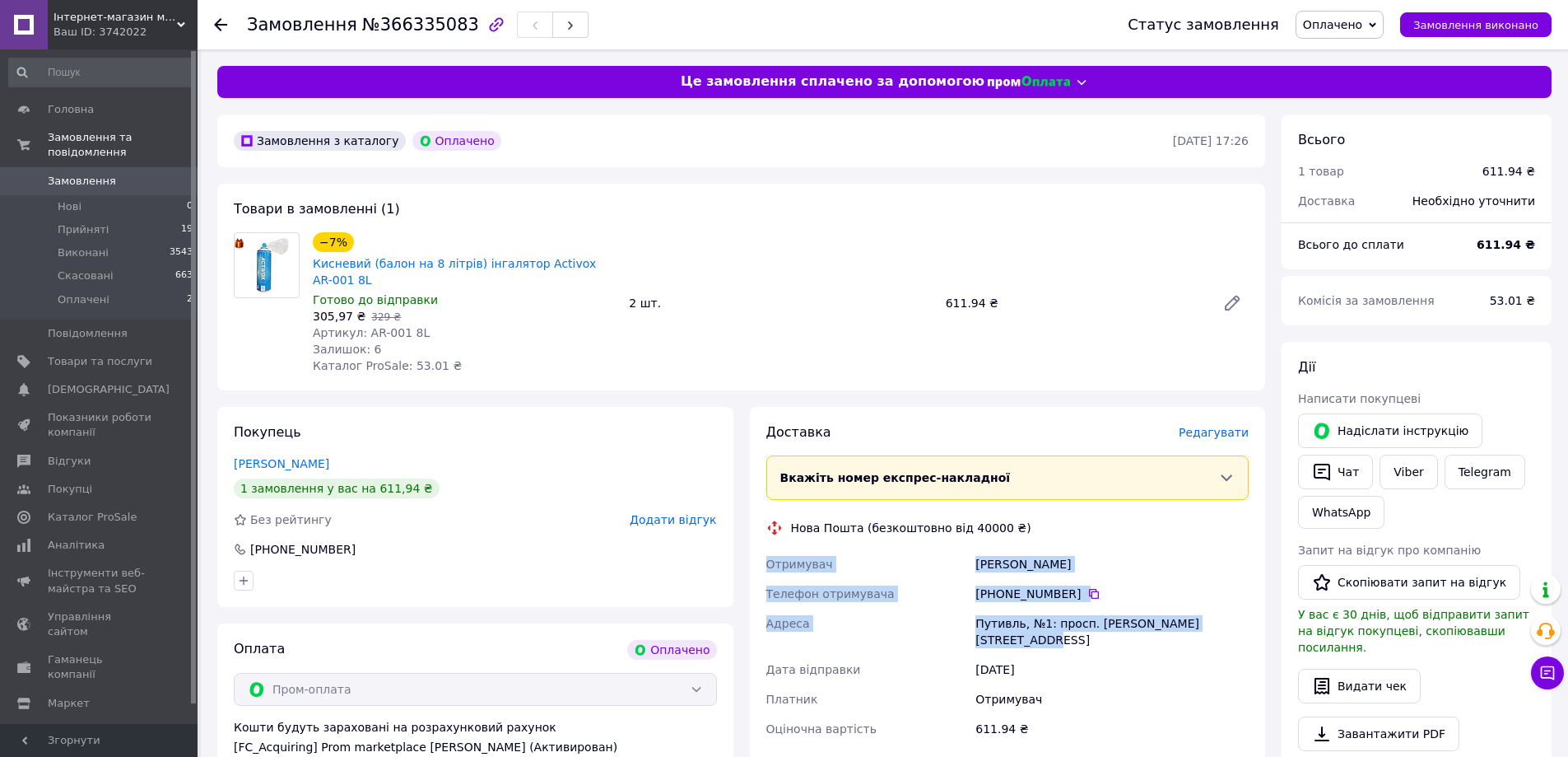
drag, startPoint x: 765, startPoint y: 542, endPoint x: 1239, endPoint y: 616, distance: 479.7
click at [1239, 616] on div "Отримувач Маслюкова Алла Телефон отримувача +380 68 153 53 00   Адреса Путивль,…" at bounding box center [1008, 646] width 490 height 195
copy div "Отримувач Маслюкова Алла Телефон отримувача +380 68 153 53 00   Адреса Путивль,…"
click at [1130, 549] on div "Маслюкова Алла" at bounding box center [1112, 564] width 280 height 30
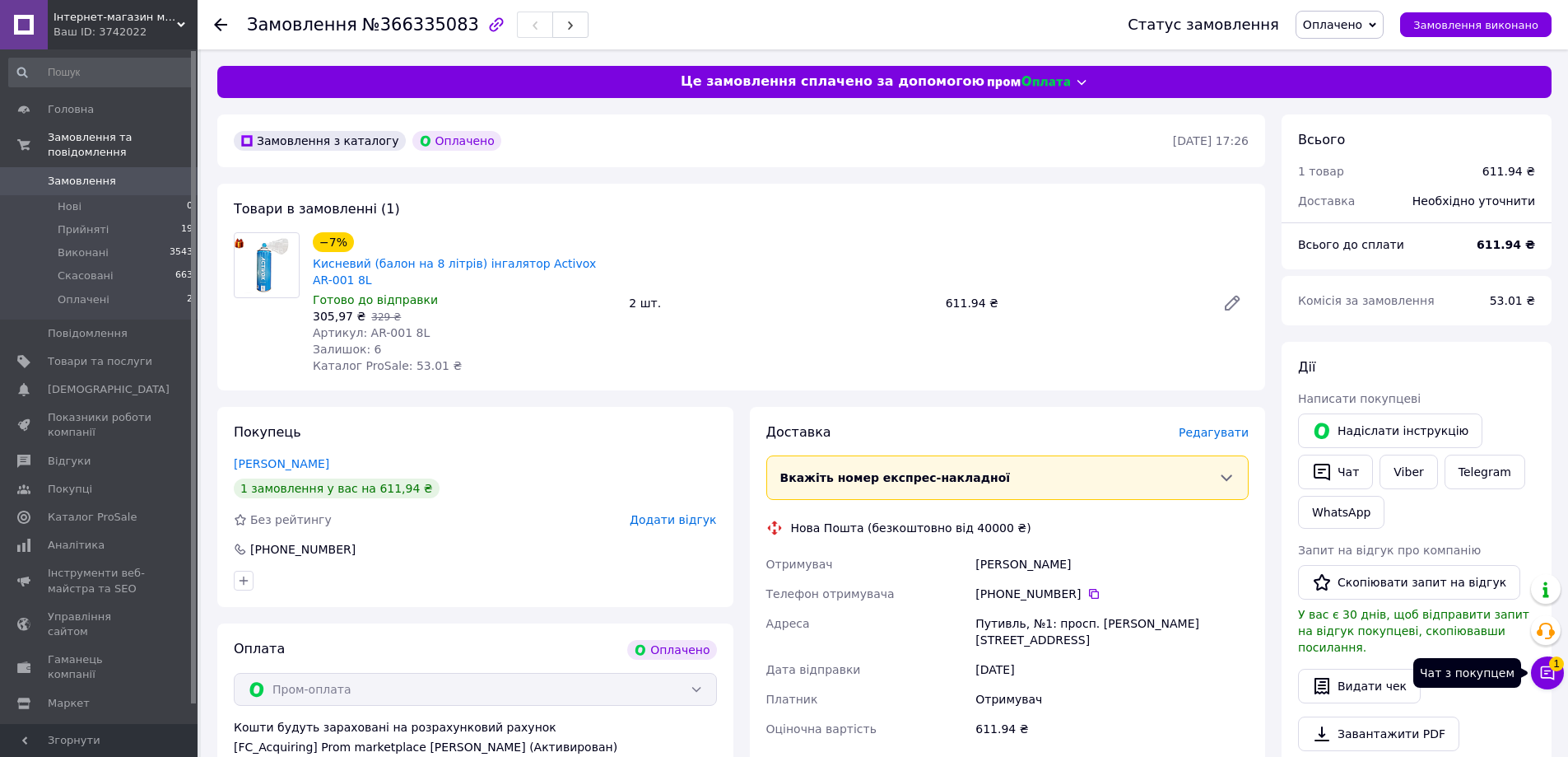
click at [1545, 684] on button "Чат з покупцем 1" at bounding box center [1547, 672] width 33 height 33
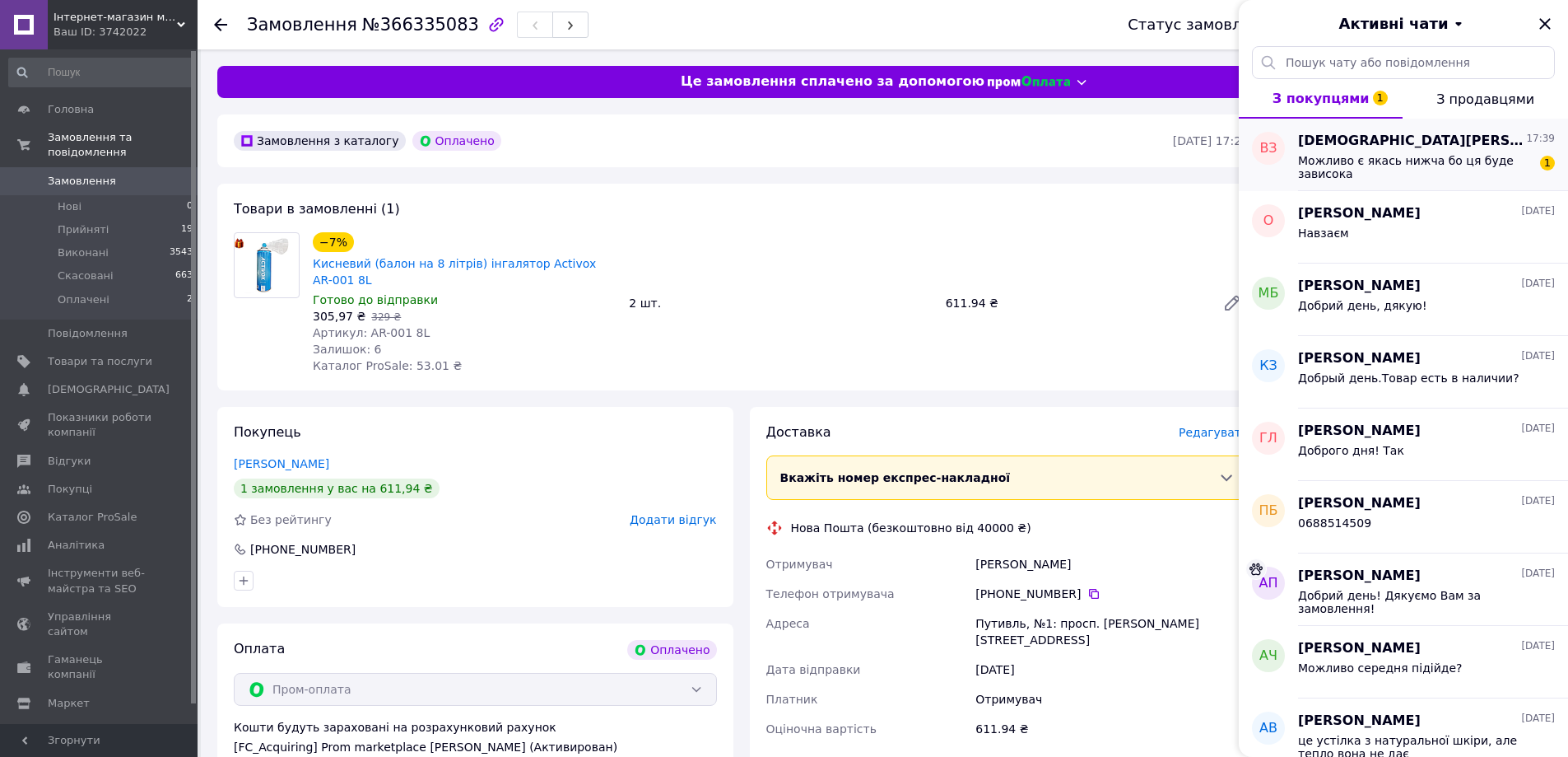
click at [1415, 170] on span "Можливо є якась нижча бо ця буде зависока" at bounding box center [1415, 167] width 234 height 26
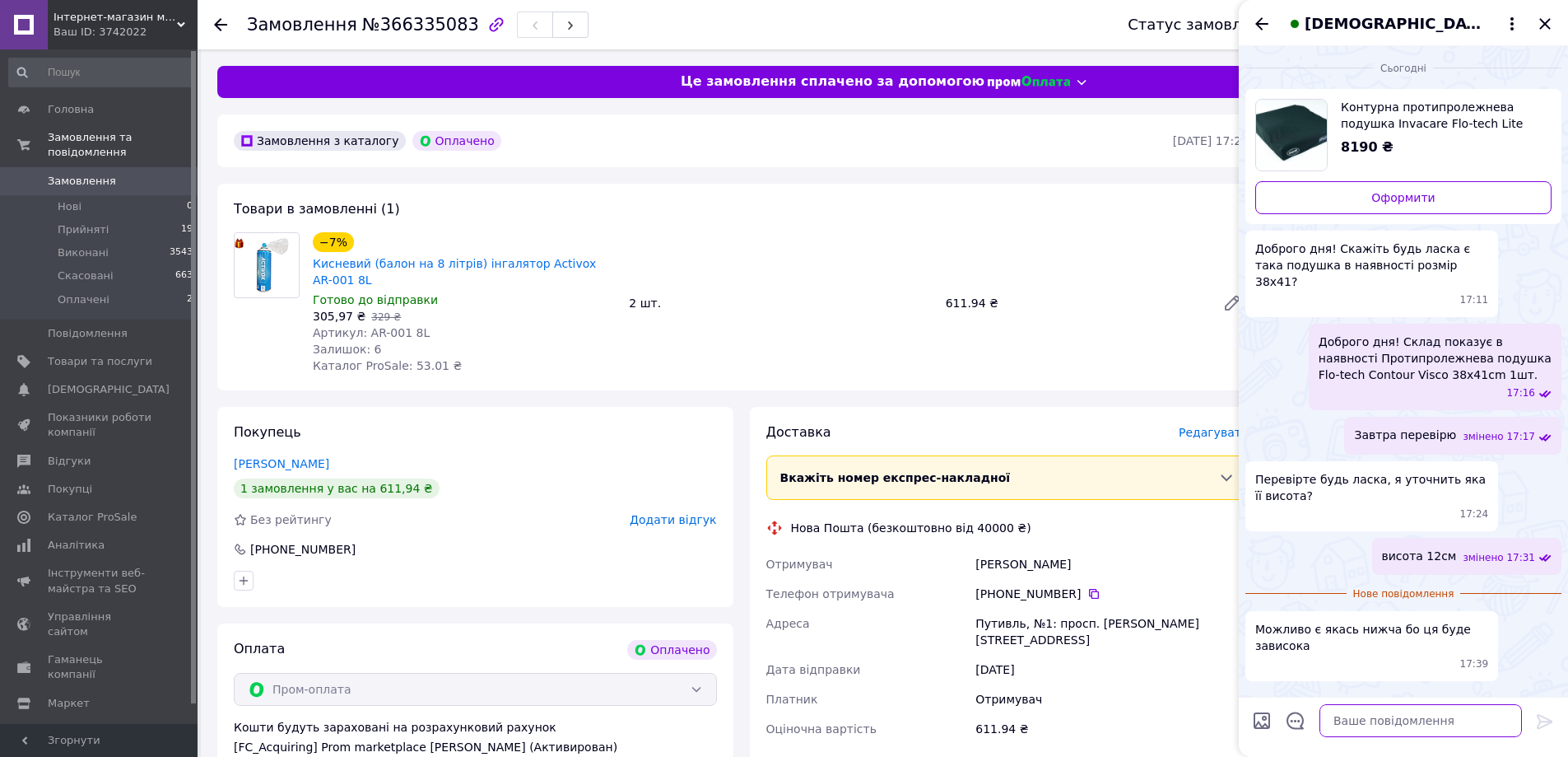
click at [1355, 719] on textarea at bounding box center [1420, 720] width 202 height 33
drag, startPoint x: 1403, startPoint y: 535, endPoint x: 1470, endPoint y: 535, distance: 67.0
click at [1470, 538] on div "висота 12см змінено 17:31" at bounding box center [1466, 556] width 189 height 37
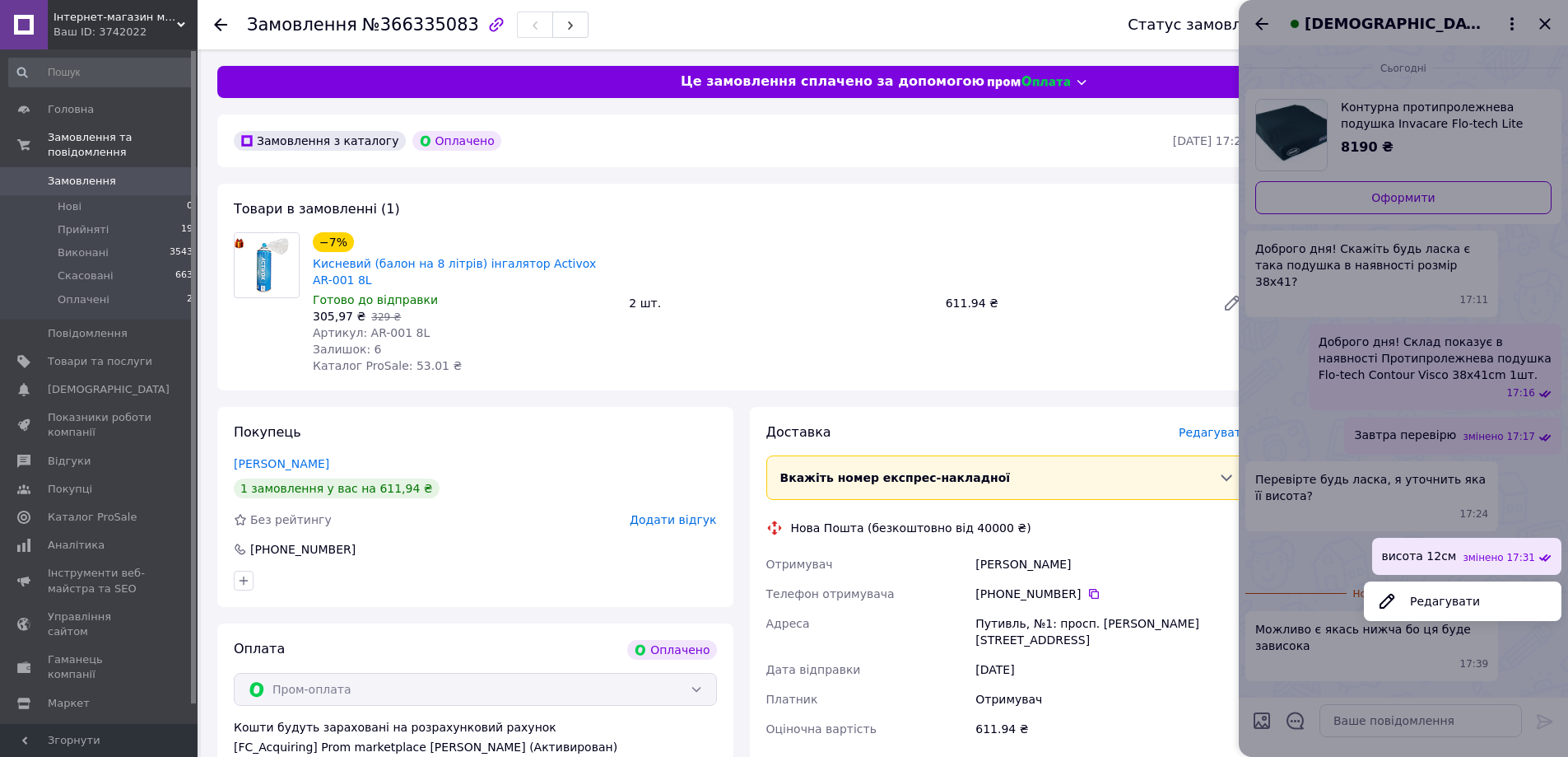
click at [1308, 540] on div at bounding box center [1403, 378] width 329 height 757
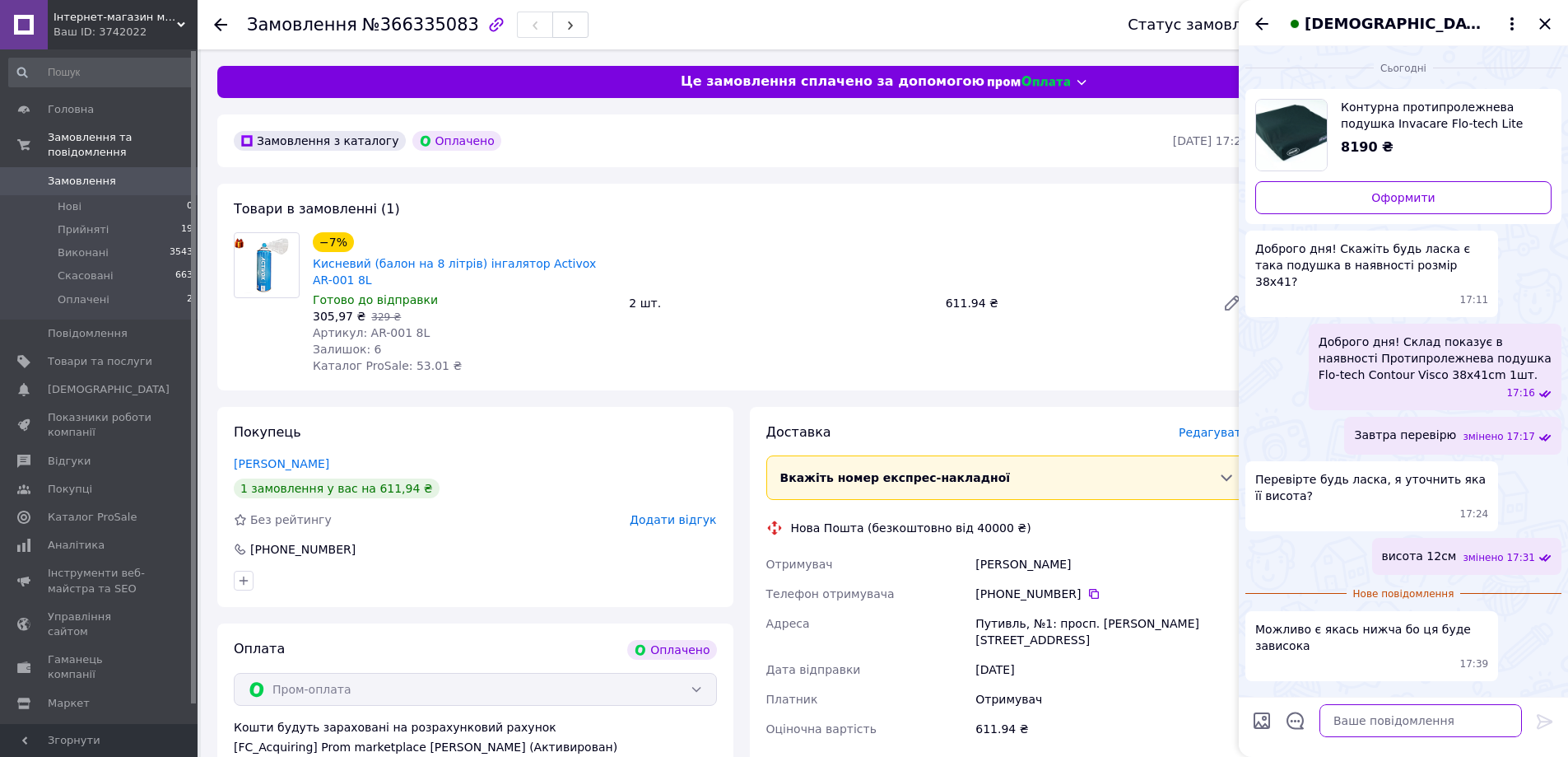
click at [1356, 719] on textarea at bounding box center [1420, 720] width 202 height 33
type textarea "у Вашому розмірі є лише така"
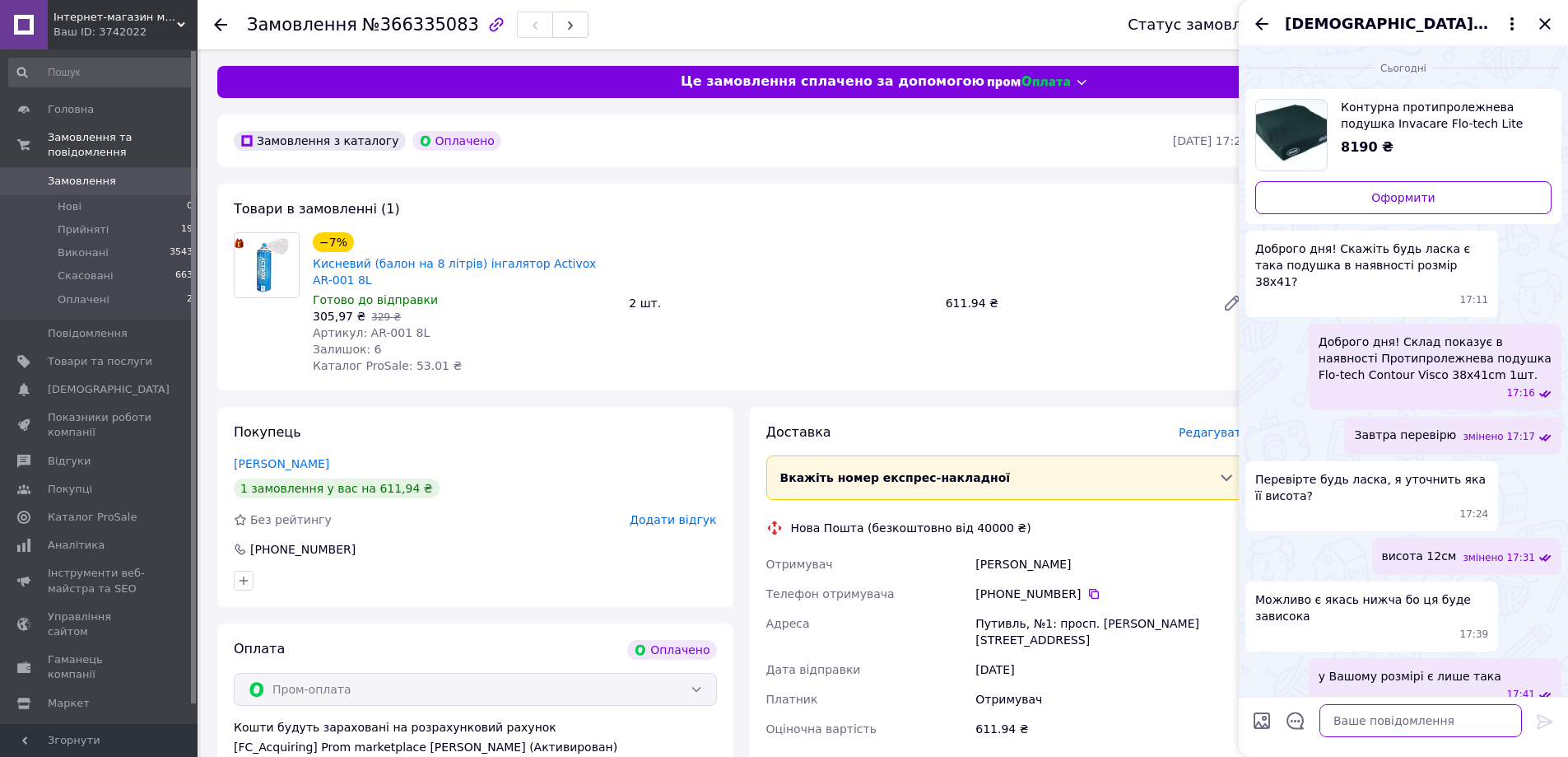
scroll to position [309, 0]
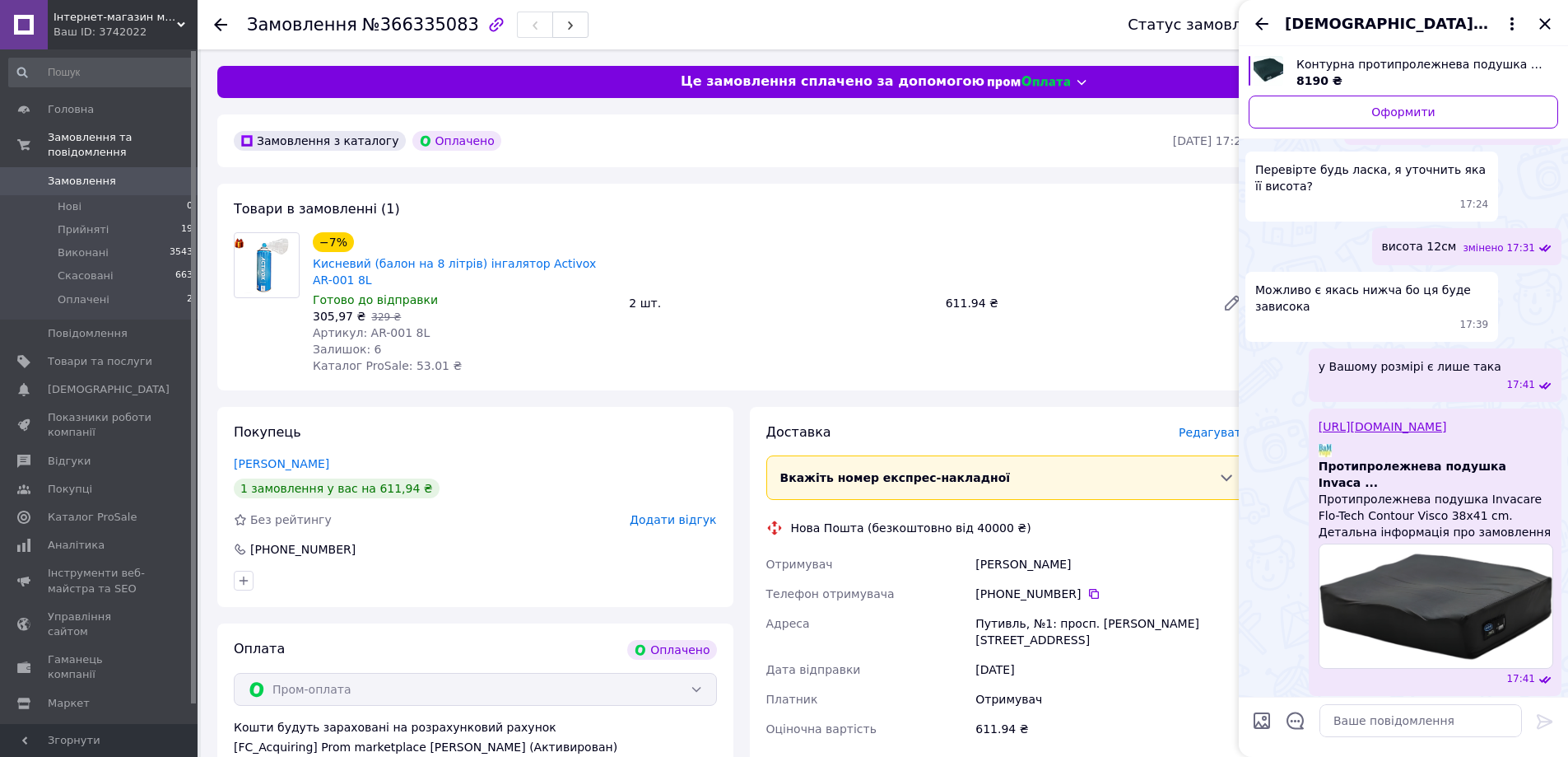
click at [1262, 485] on div "https://vamtorg.com.ua/ua/p2656494497-protiprolezhnevaya-podushka-invacare.html…" at bounding box center [1403, 552] width 316 height 288
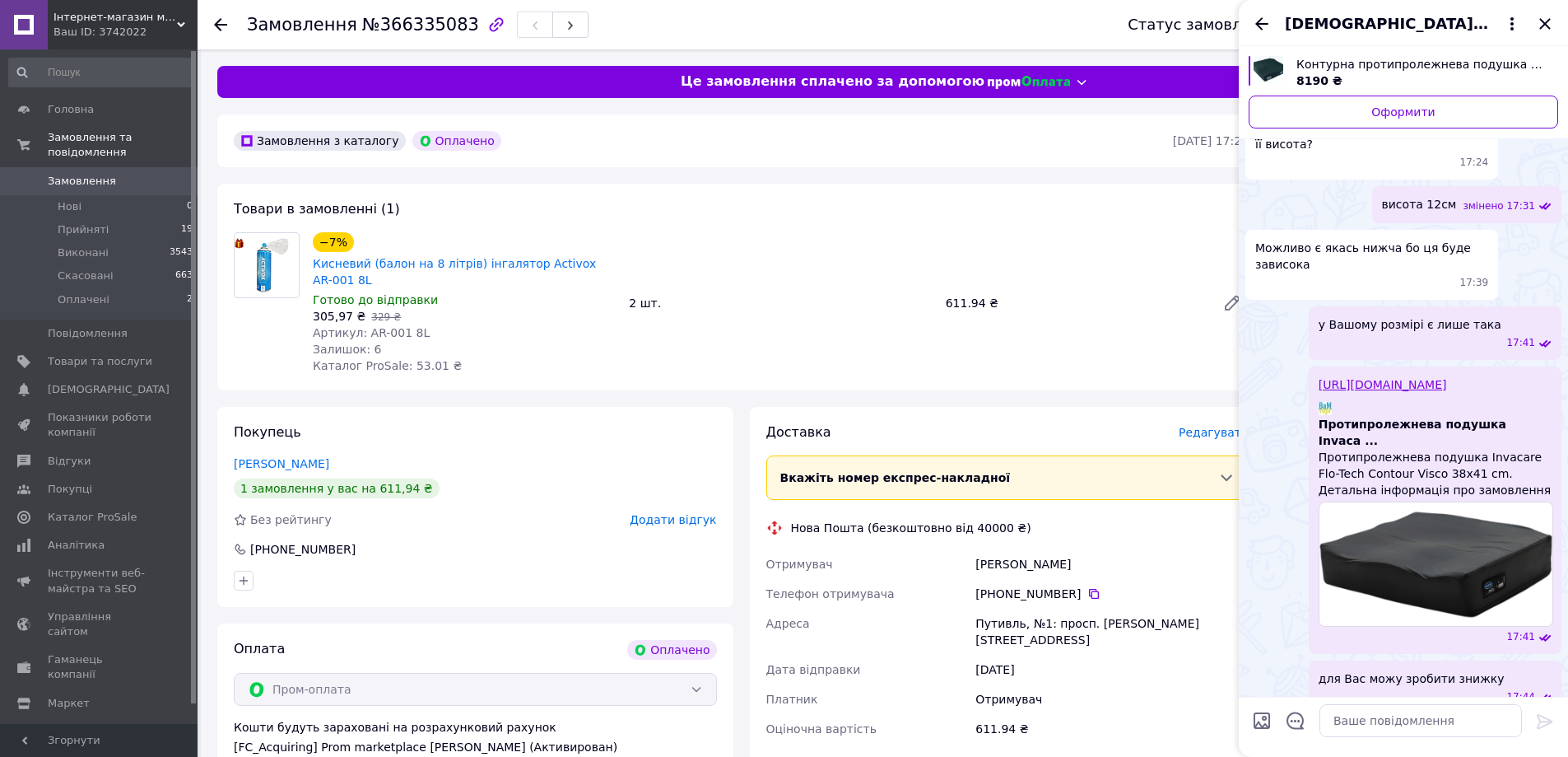
scroll to position [344, 0]
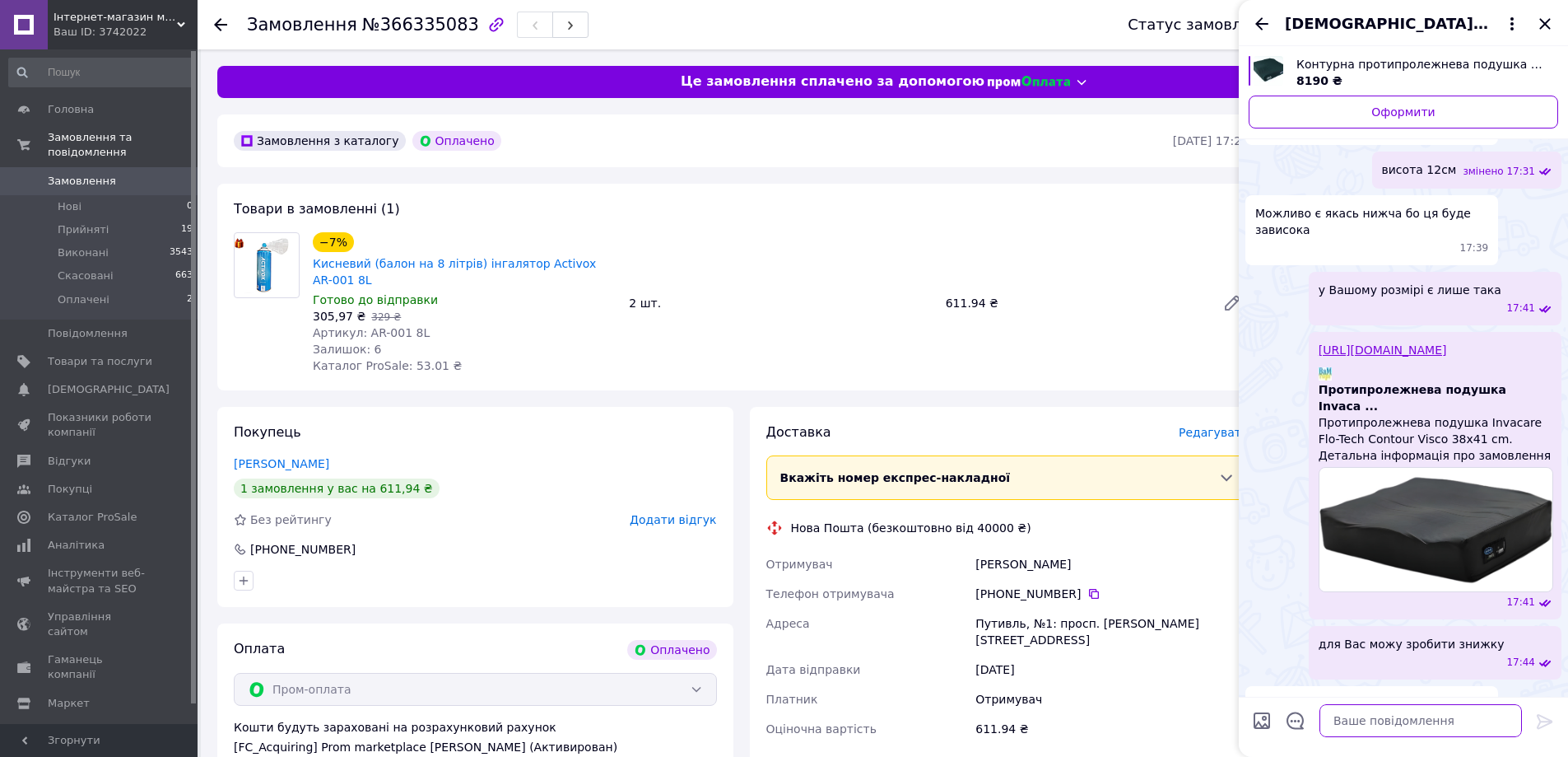
click at [1371, 721] on textarea at bounding box center [1420, 720] width 202 height 33
click at [1386, 712] on textarea "Це її максимадбна висота" at bounding box center [1404, 720] width 235 height 33
click at [1441, 718] on textarea "Це її максимальна висота" at bounding box center [1404, 720] width 235 height 33
type textarea "Це її максимальна висота, вона має анатомічні поглиблення та за рахунок ваги ко…"
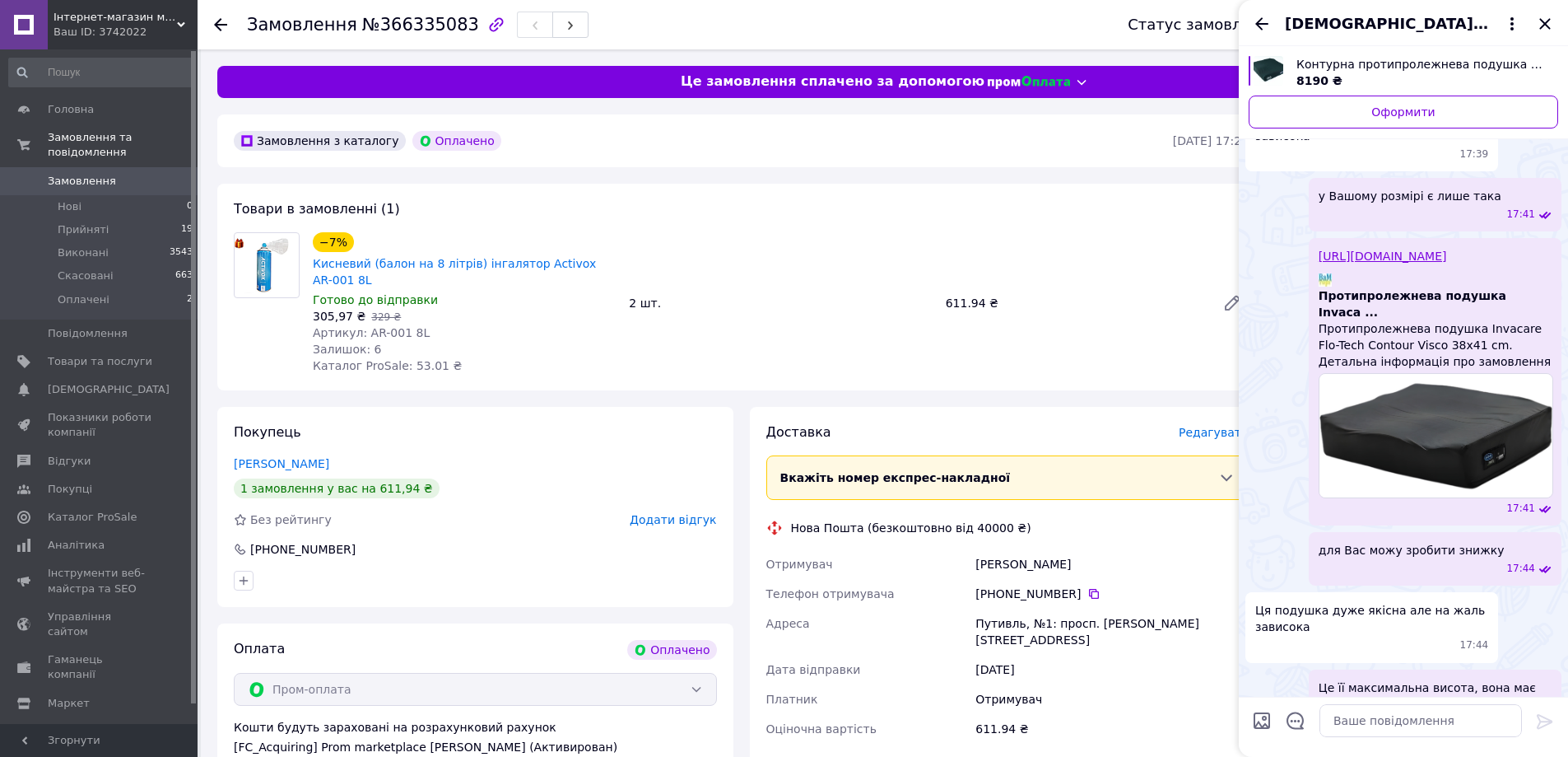
drag, startPoint x: 1575, startPoint y: 502, endPoint x: 1264, endPoint y: 719, distance: 379.2
click at [1264, 719] on input "Завантажити файли" at bounding box center [1262, 720] width 20 height 20
type input "C:\fakepath\Flo-Tech Contour Visco 38x41 cm.png"
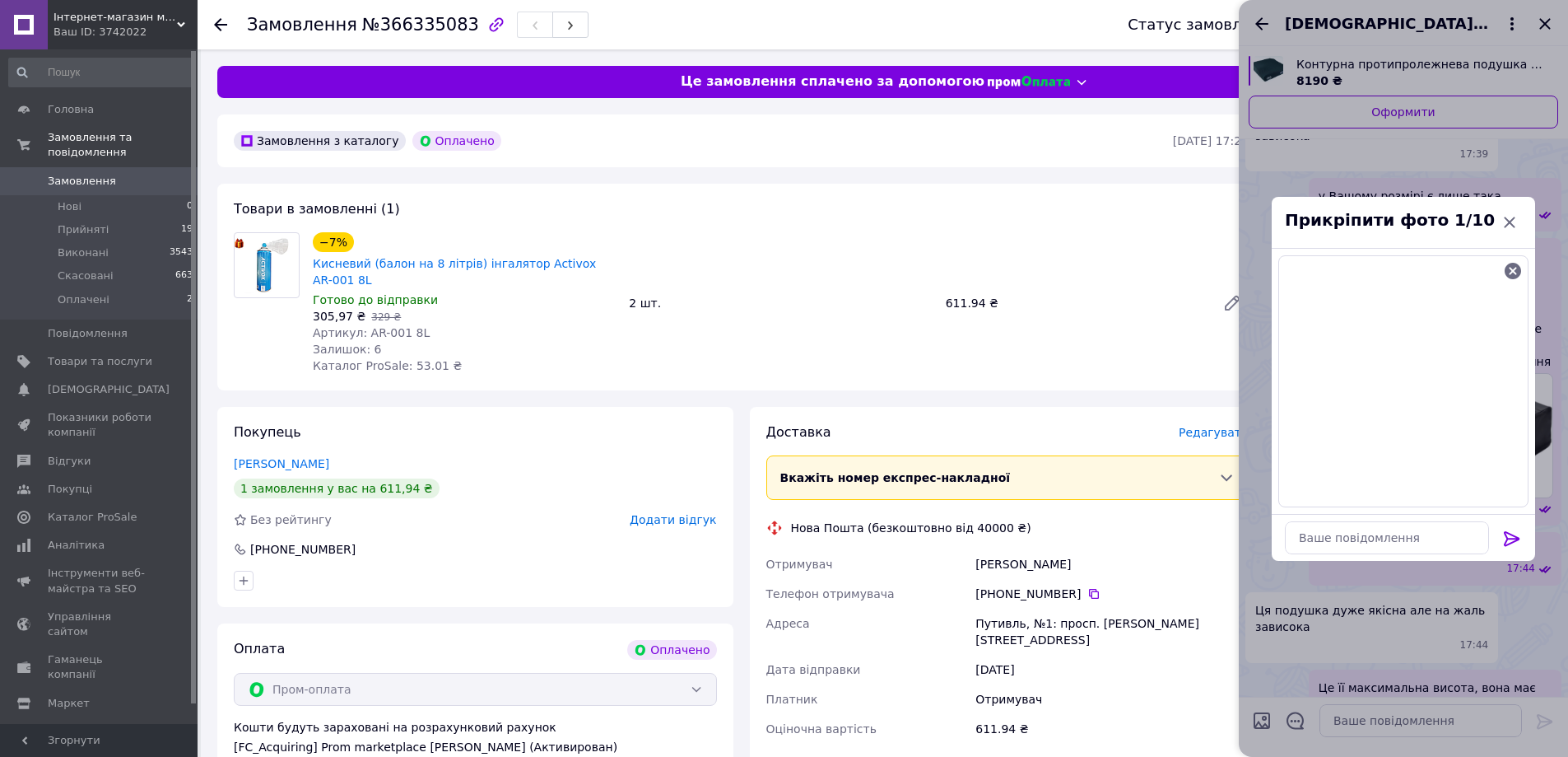
click at [1518, 540] on icon at bounding box center [1512, 538] width 20 height 20
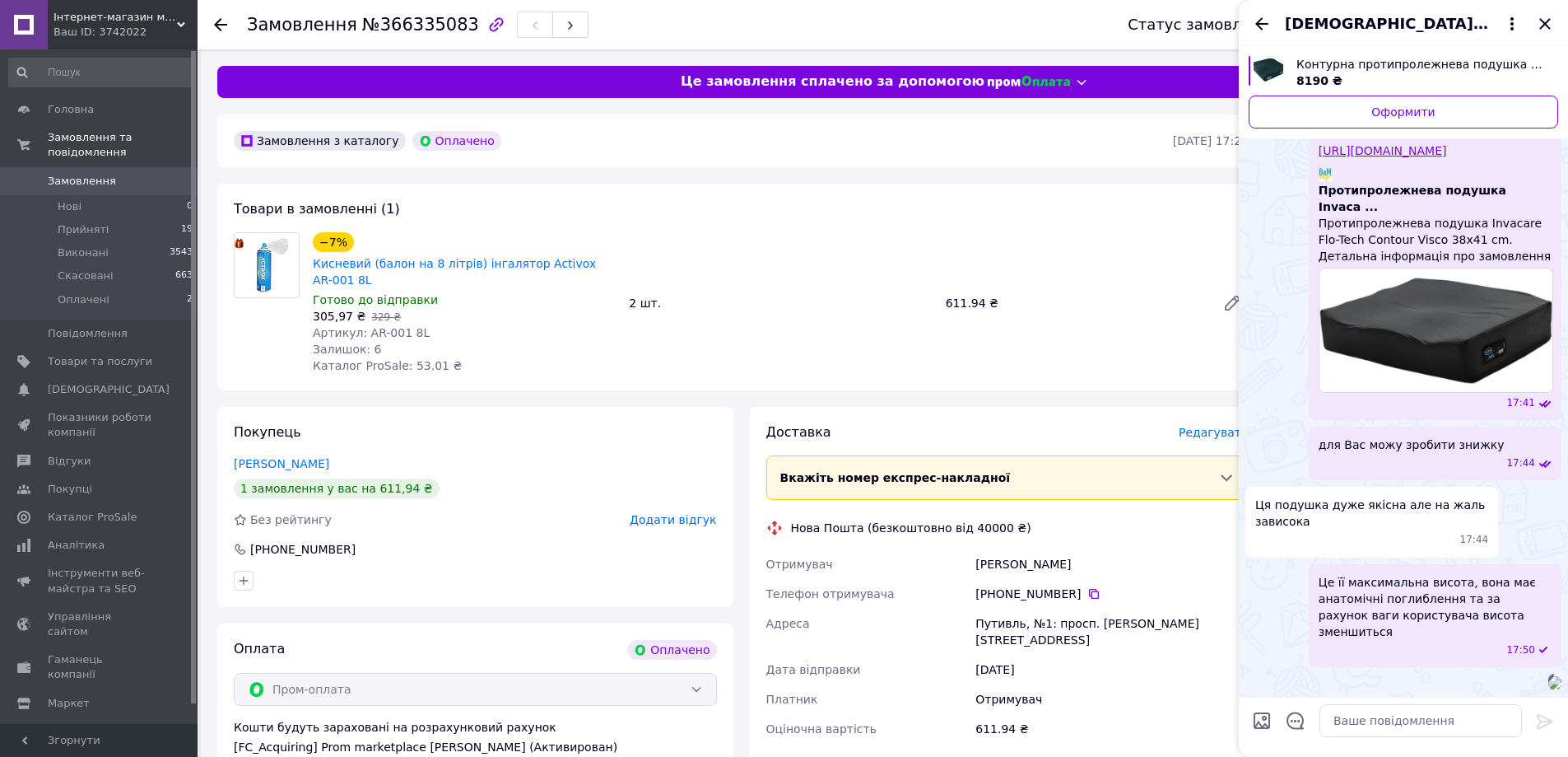
scroll to position [679, 0]
click at [1266, 719] on input "Завантажити файли" at bounding box center [1262, 720] width 20 height 20
type input "C:\fakepath\Flo-Tech Contour Visco 38x41 cm 1.png"
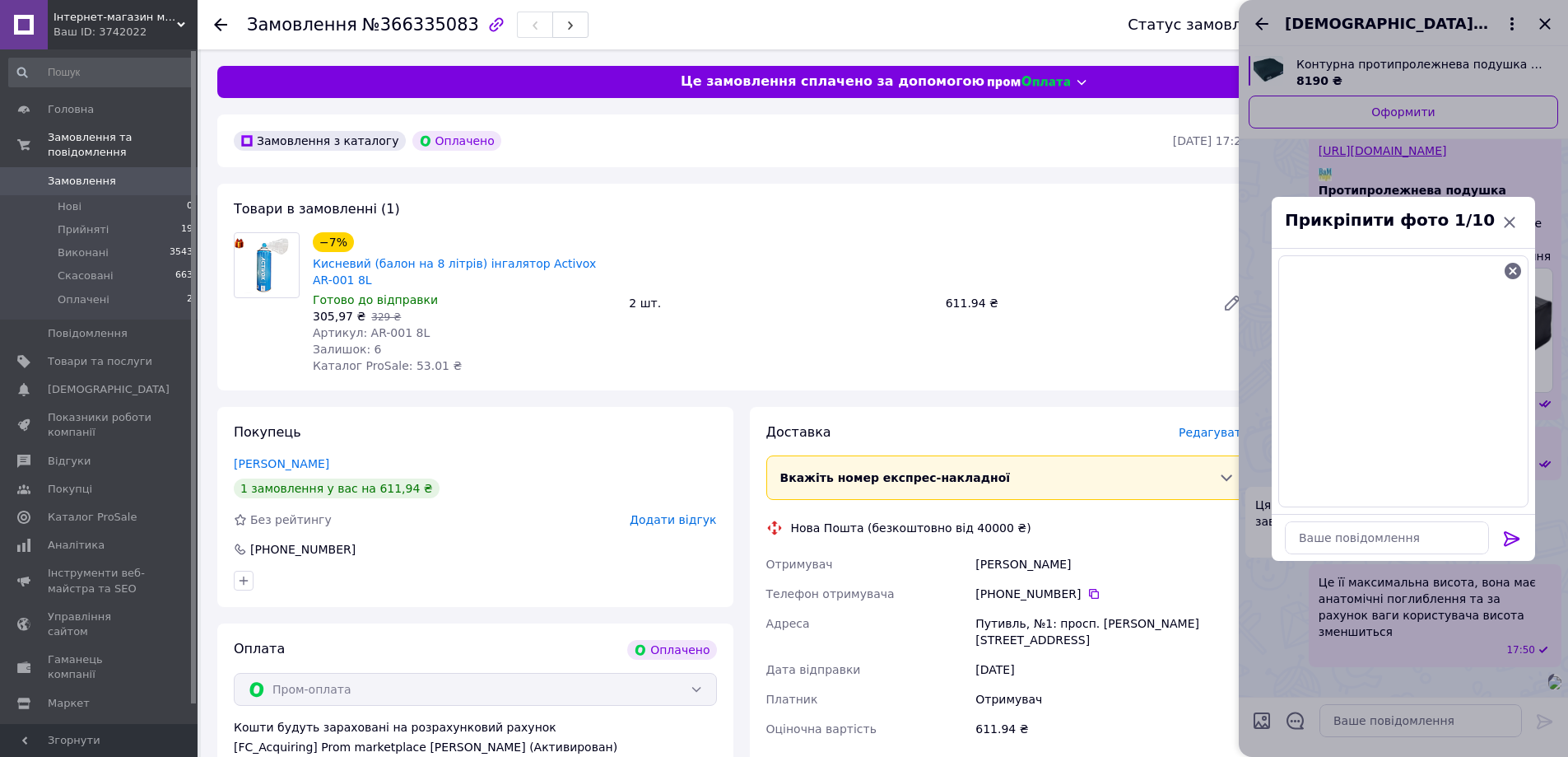
click at [1515, 544] on icon at bounding box center [1512, 538] width 20 height 20
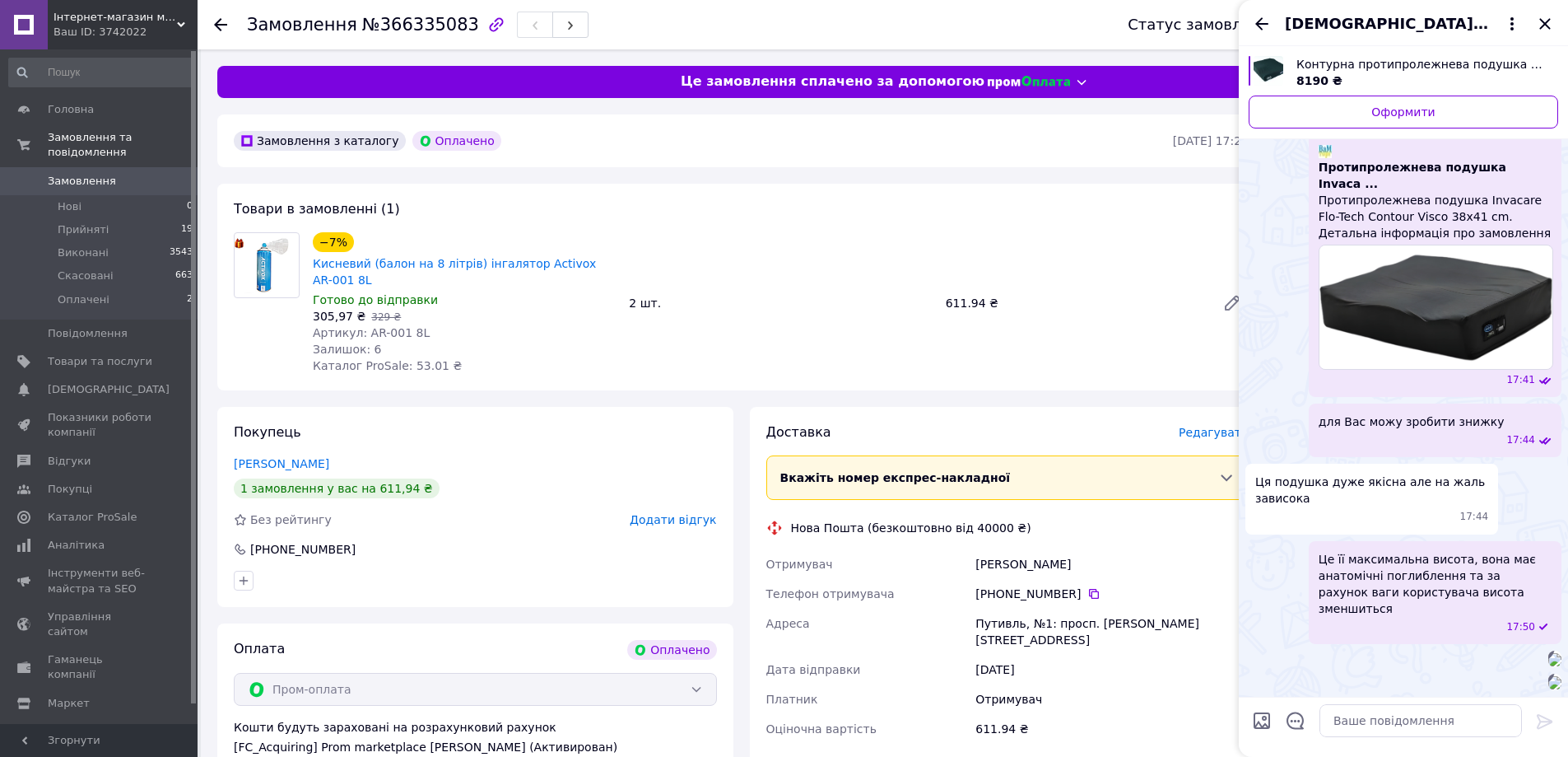
scroll to position [932, 0]
click at [1365, 724] on textarea at bounding box center [1420, 720] width 202 height 33
paste textarea "Виготовлена з піноматеріалу Visco"
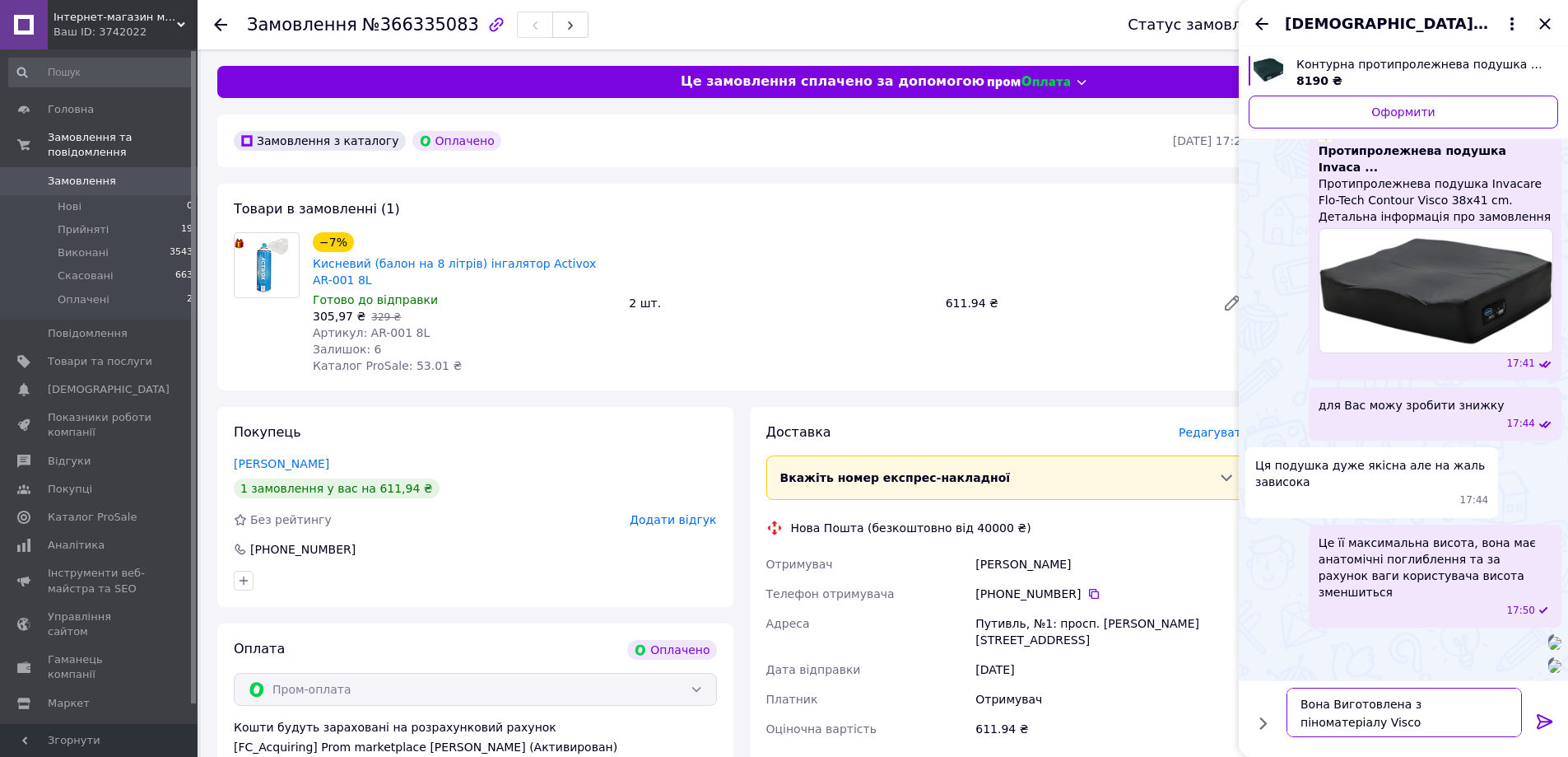
click at [1333, 700] on textarea "Вона Виготовлена з піноматеріалу Visco" at bounding box center [1404, 712] width 235 height 50
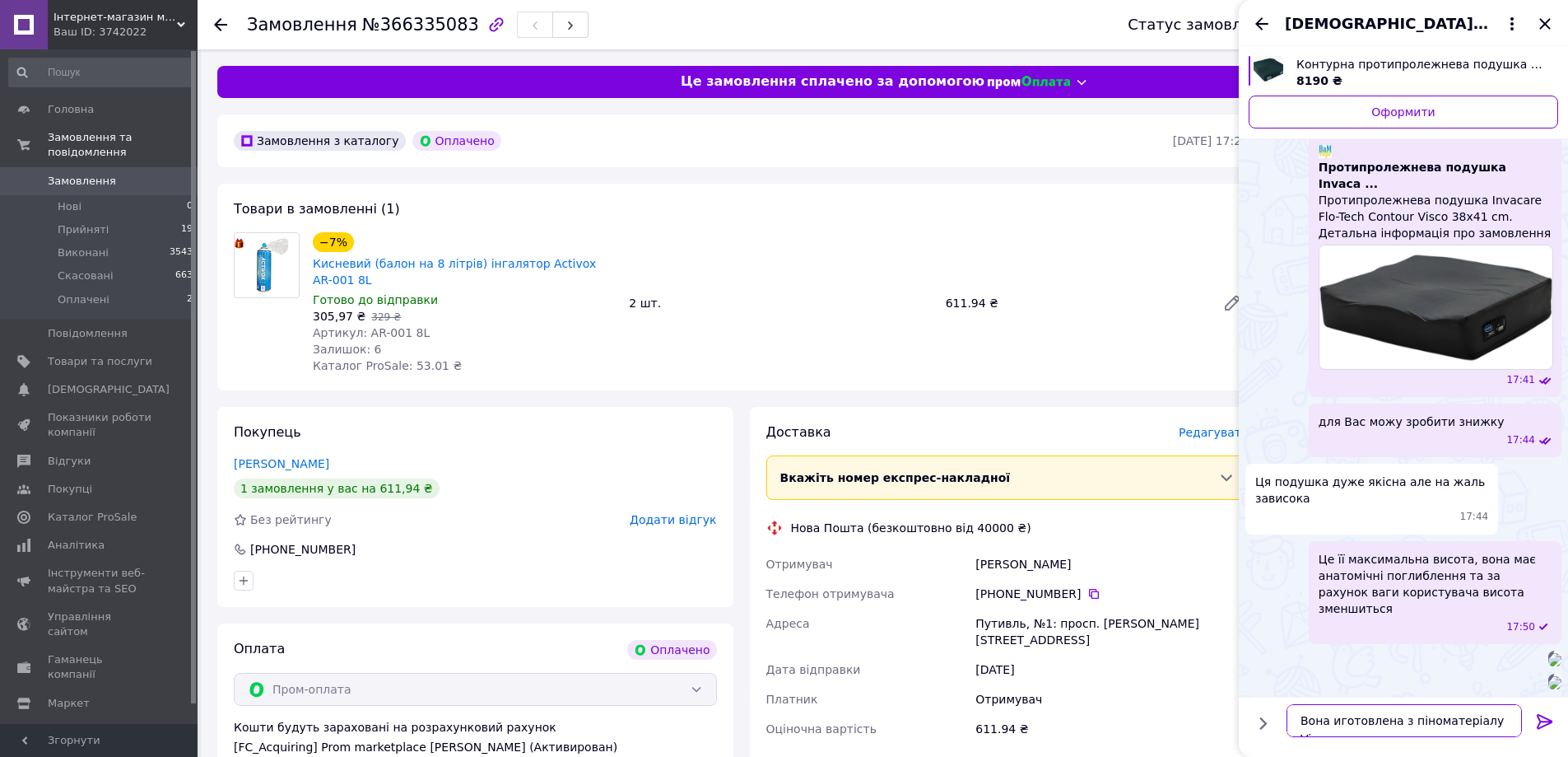
type textarea "Вона виготовлена з піноматеріалу Visco"
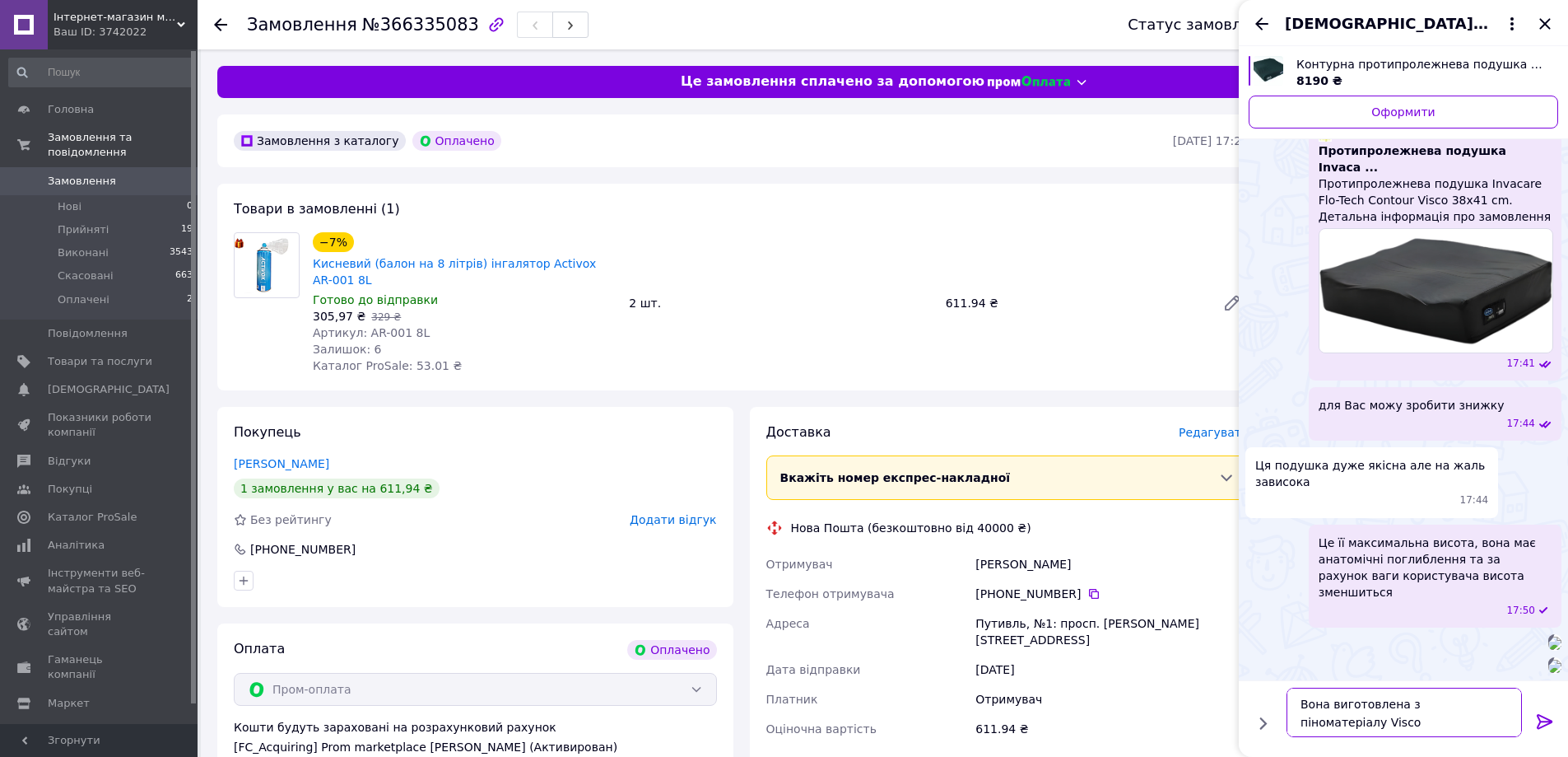
click at [1340, 715] on textarea "Вона виготовлена з піноматеріалу Visco" at bounding box center [1404, 712] width 235 height 50
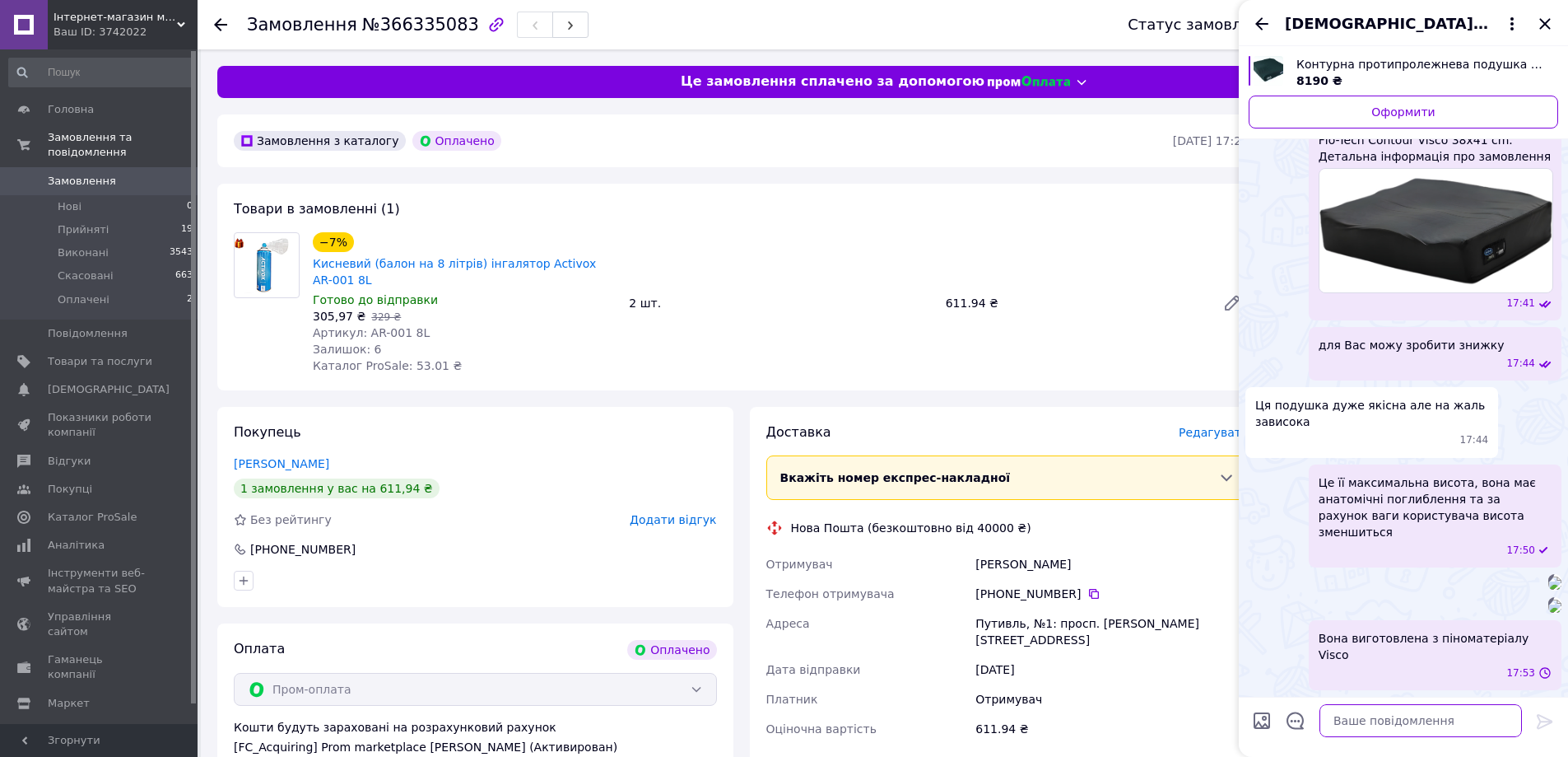
scroll to position [992, 0]
paste textarea "поверхня подушки адаптується до форми тіла користувача"
type textarea "поверхня подушки адаптується до форми тіла користувача"
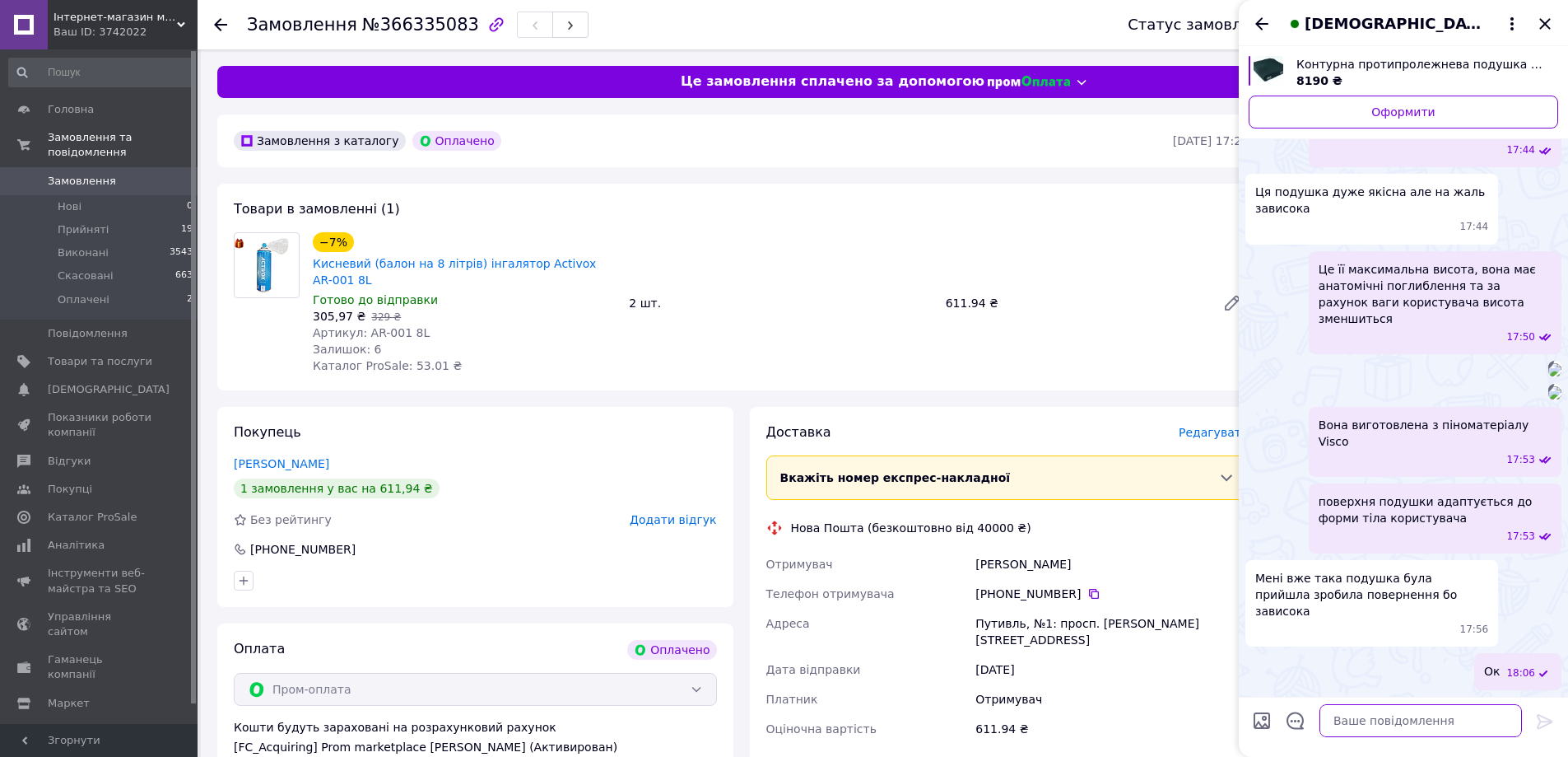
scroll to position [1190, 0]
click at [1403, 719] on textarea at bounding box center [1420, 720] width 202 height 33
click at [1362, 722] on textarea "В Україні н6емає" at bounding box center [1404, 720] width 235 height 33
click at [1396, 726] on textarea "В Україні немає" at bounding box center [1404, 720] width 235 height 33
click at [1454, 58] on span "Контурна протипролежнева подушка Invacare Flo-tech Lite" at bounding box center [1420, 65] width 248 height 17
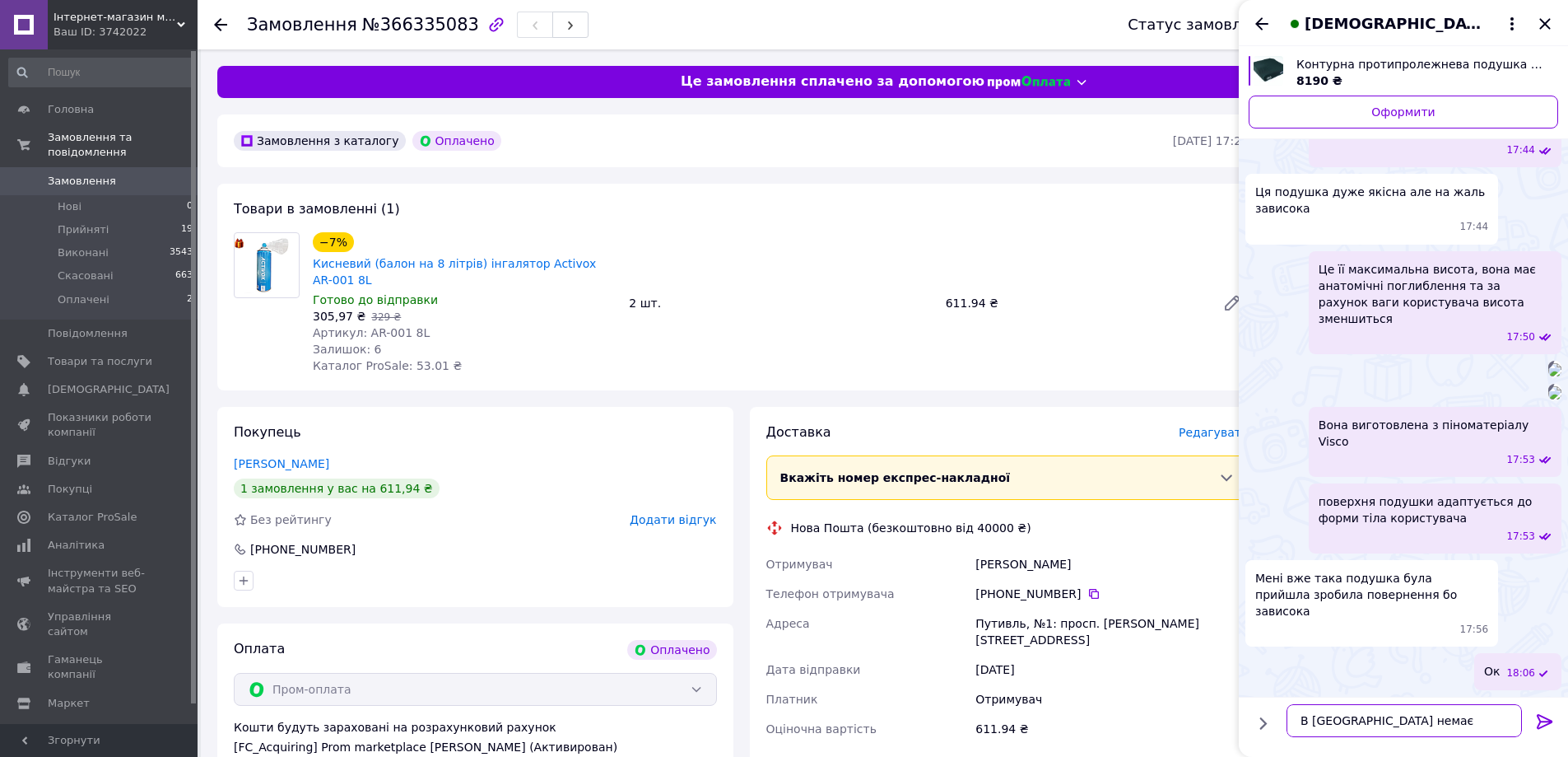
click at [1413, 726] on textarea "В Україні немає" at bounding box center [1404, 720] width 235 height 33
paste textarea "Invacare Flo-tech Lite"
drag, startPoint x: 1351, startPoint y: 720, endPoint x: 1505, endPoint y: 726, distance: 154.1
click at [1505, 726] on textarea "В Україні немає Invacare Flo-tech Lite" at bounding box center [1404, 720] width 235 height 33
paste textarea "Flo-tech Contour 51x51 cm"
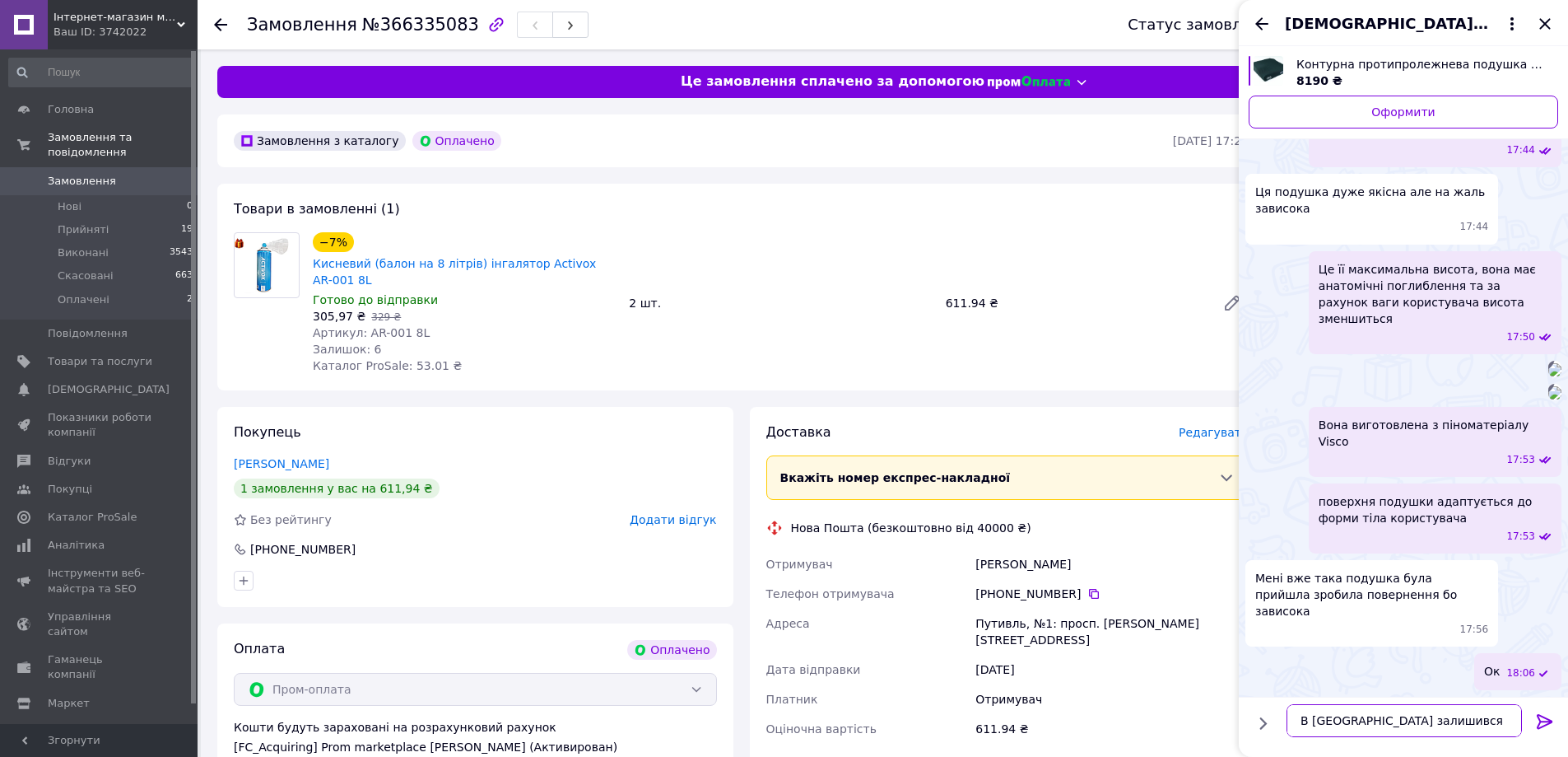
type textarea "В Україні залишився лише Flo-tech Contour 51x51 cm"
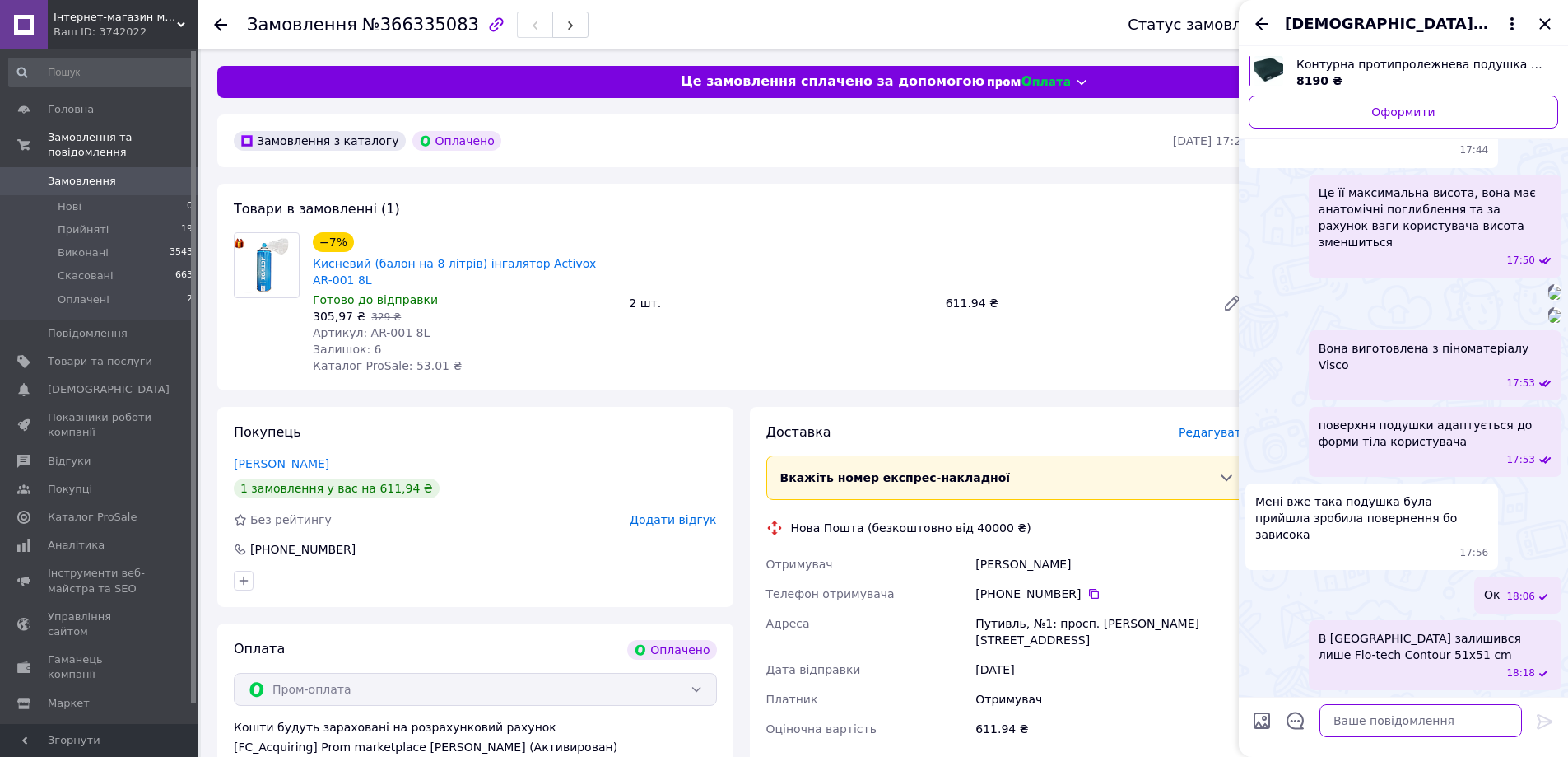
scroll to position [1267, 0]
paste textarea "Flo-tech Lite"
type textarea "а Flo-tech Lite взагалі немає"
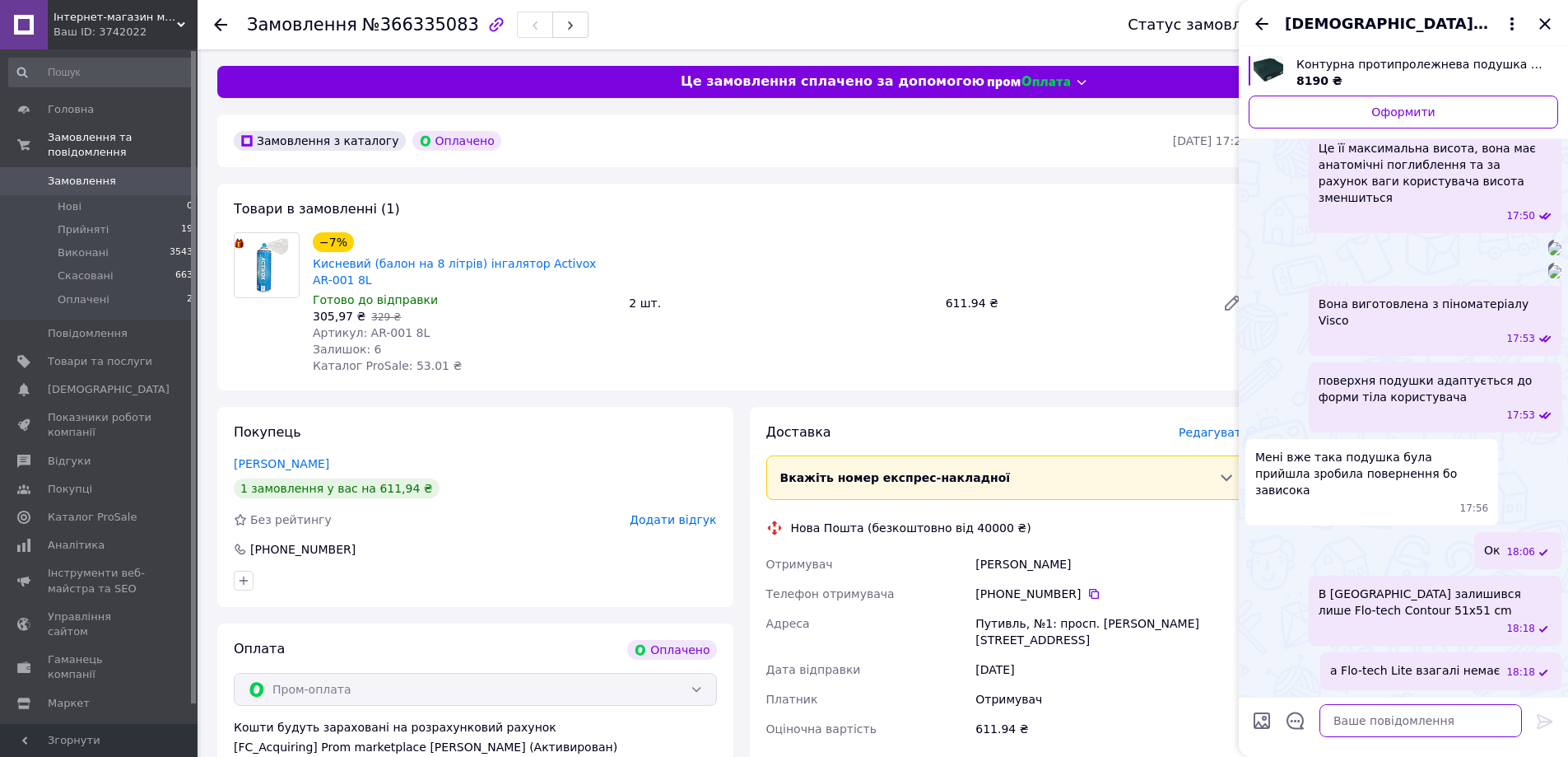
scroll to position [1310, 0]
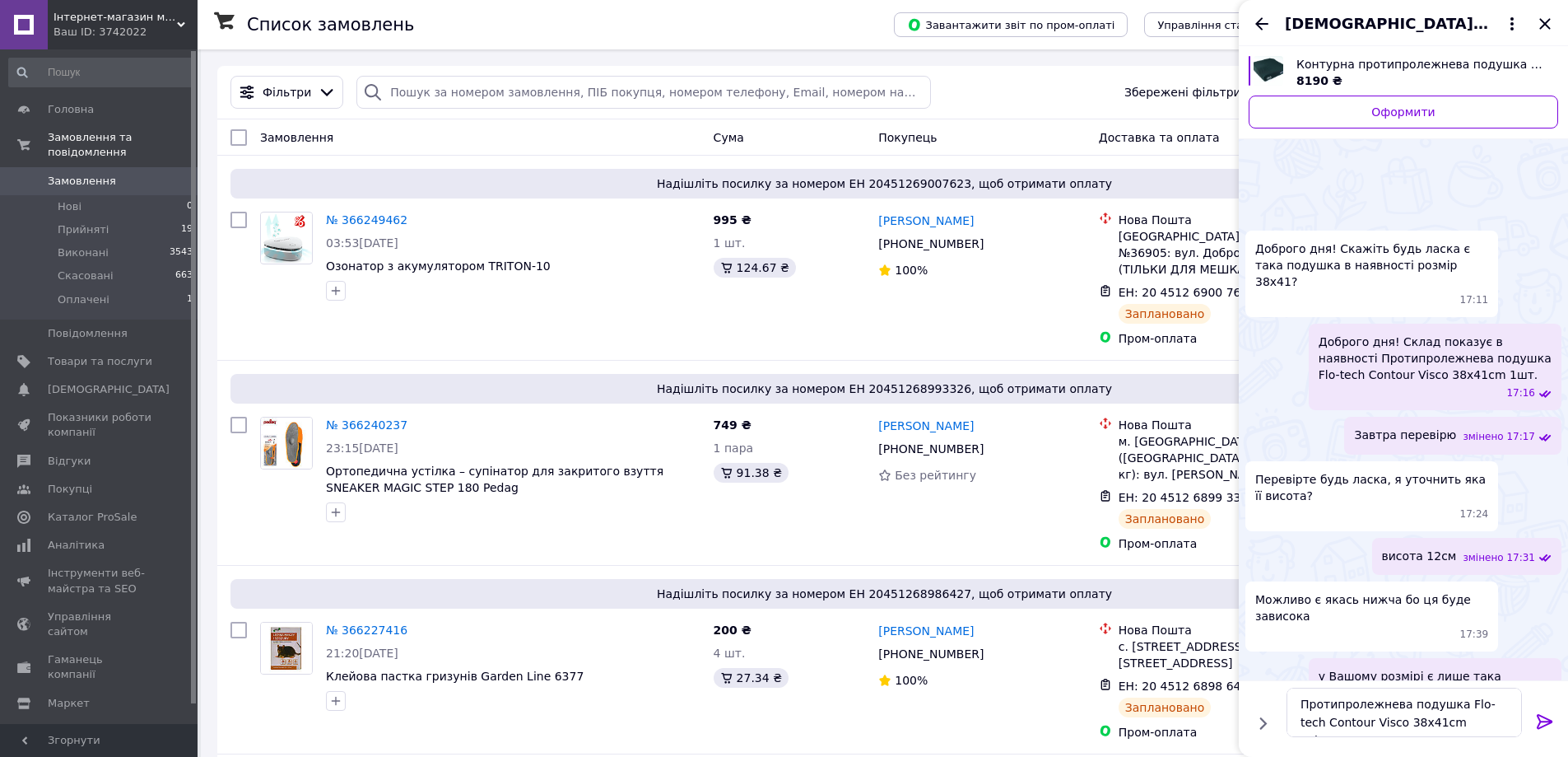
scroll to position [1368, 0]
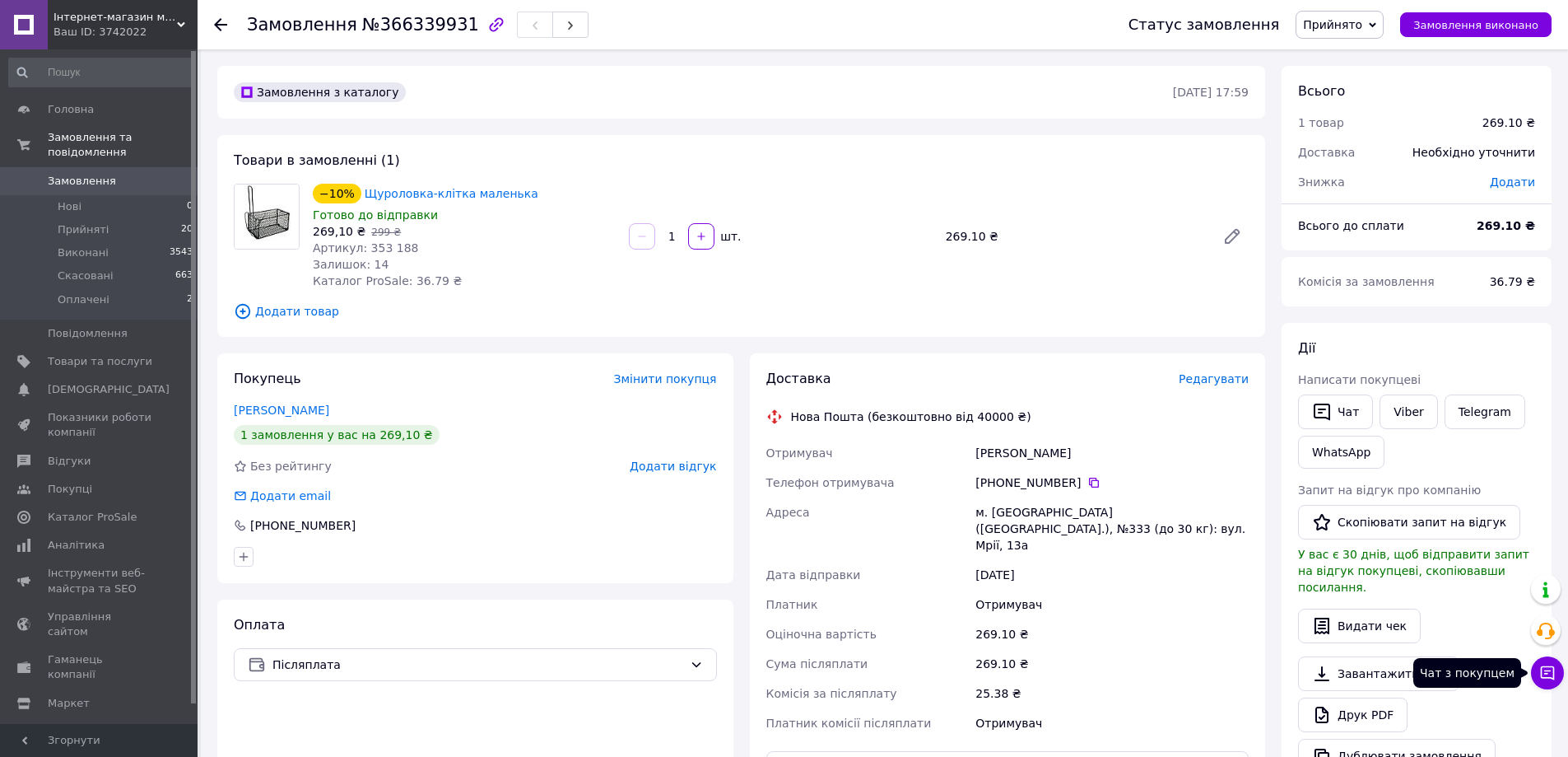
click at [1545, 675] on icon at bounding box center [1548, 673] width 17 height 17
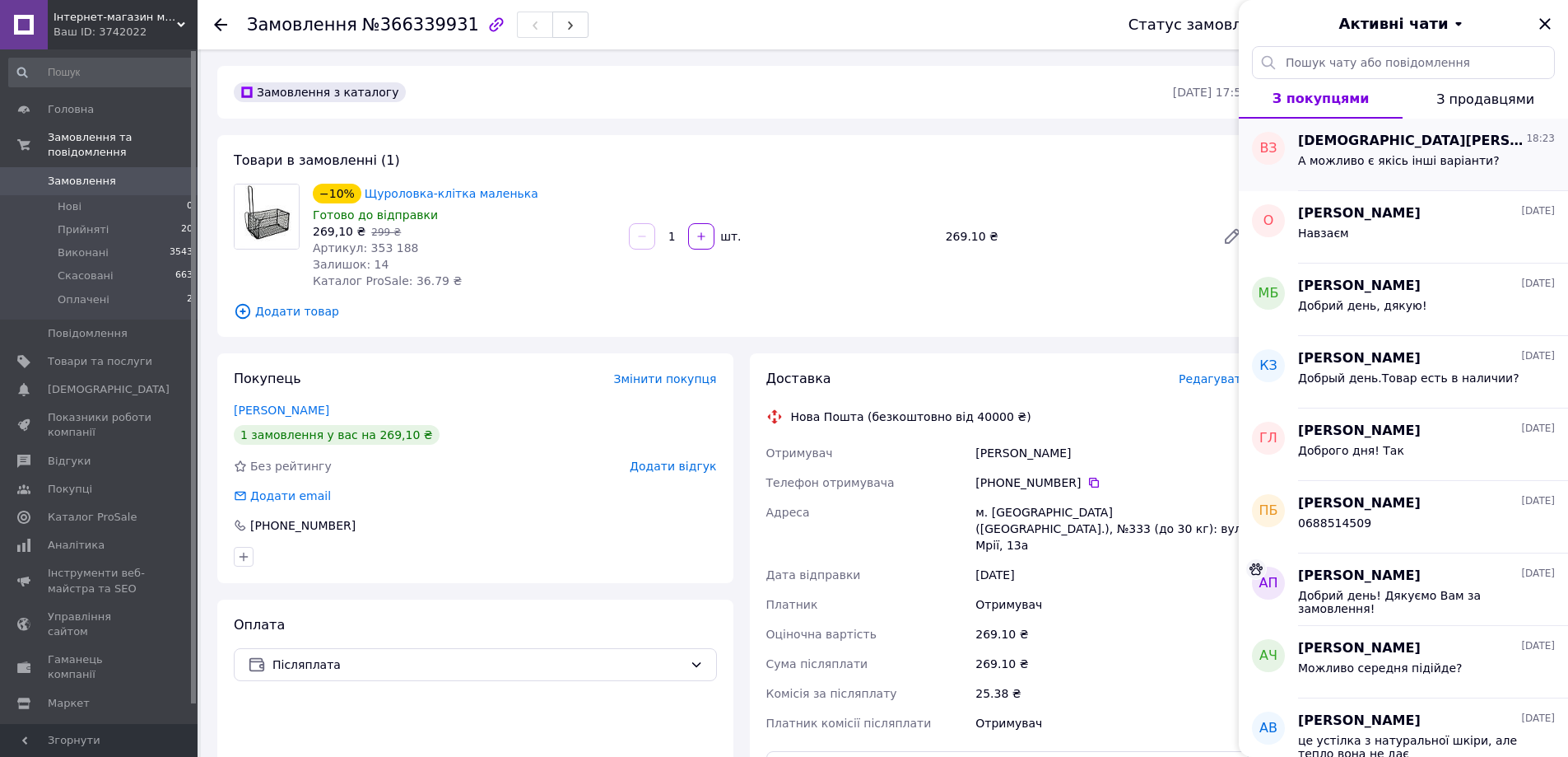
click at [1408, 155] on span "А можливо є якісь інші варіанти?" at bounding box center [1399, 161] width 202 height 13
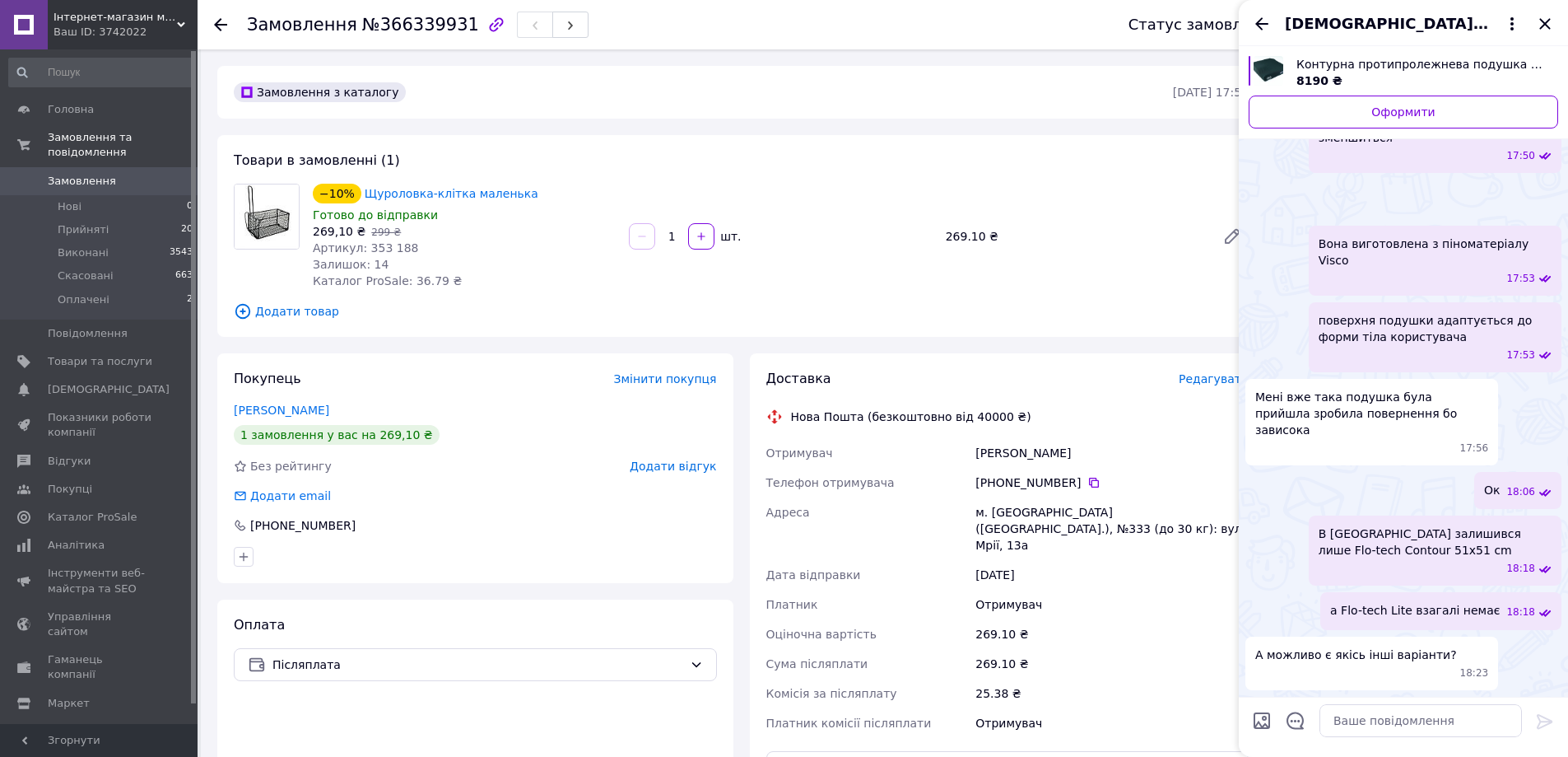
scroll to position [1353, 0]
click at [1390, 724] on textarea at bounding box center [1420, 720] width 202 height 33
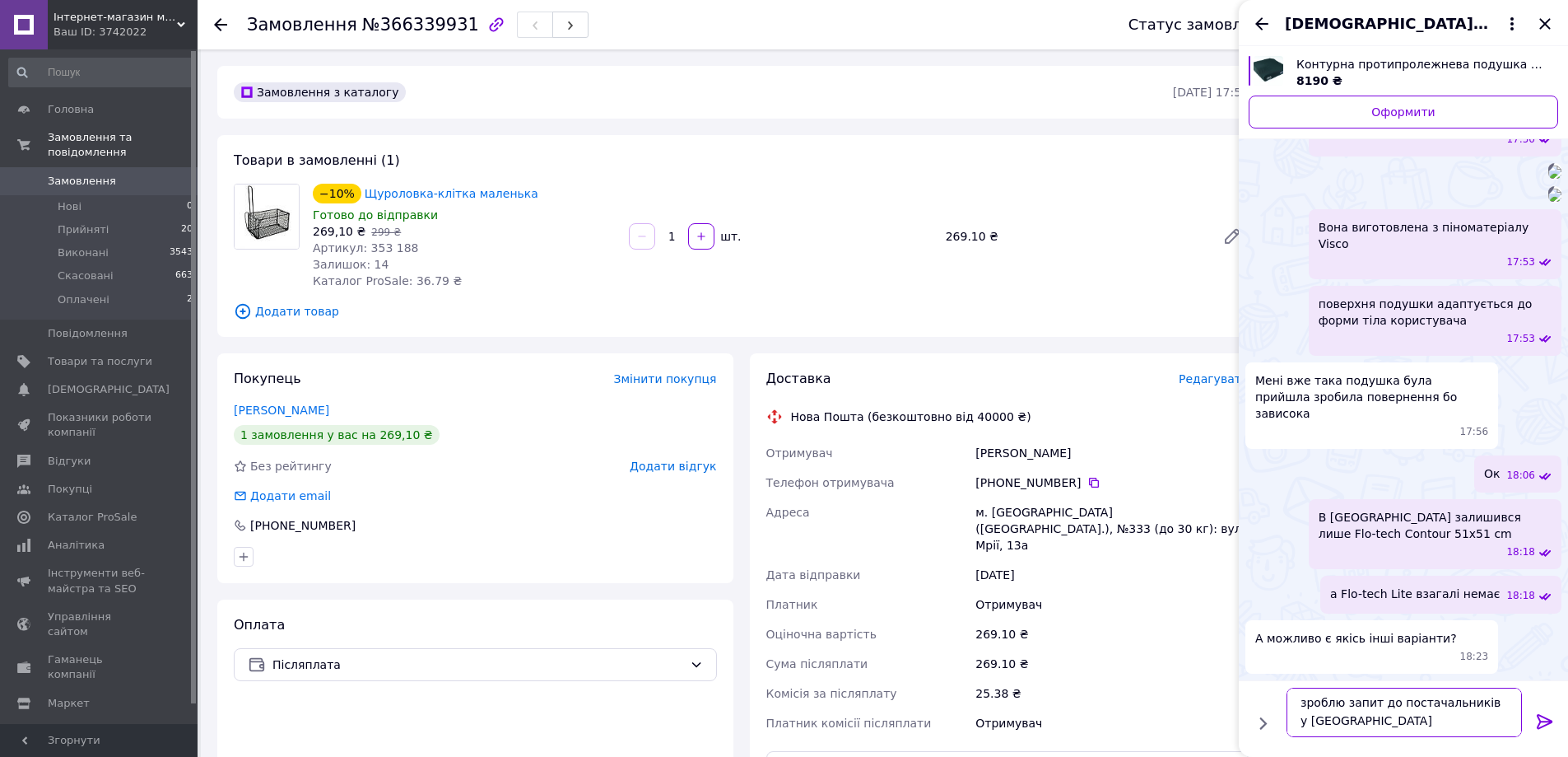
scroll to position [2, 0]
click at [1474, 703] on textarea "зроблю запит до постачальників у Вашому розмірі" at bounding box center [1404, 712] width 235 height 50
type textarea "зроблю запит до постачальників чи є у Вашому розмірі"
click at [1543, 719] on icon at bounding box center [1544, 721] width 20 height 20
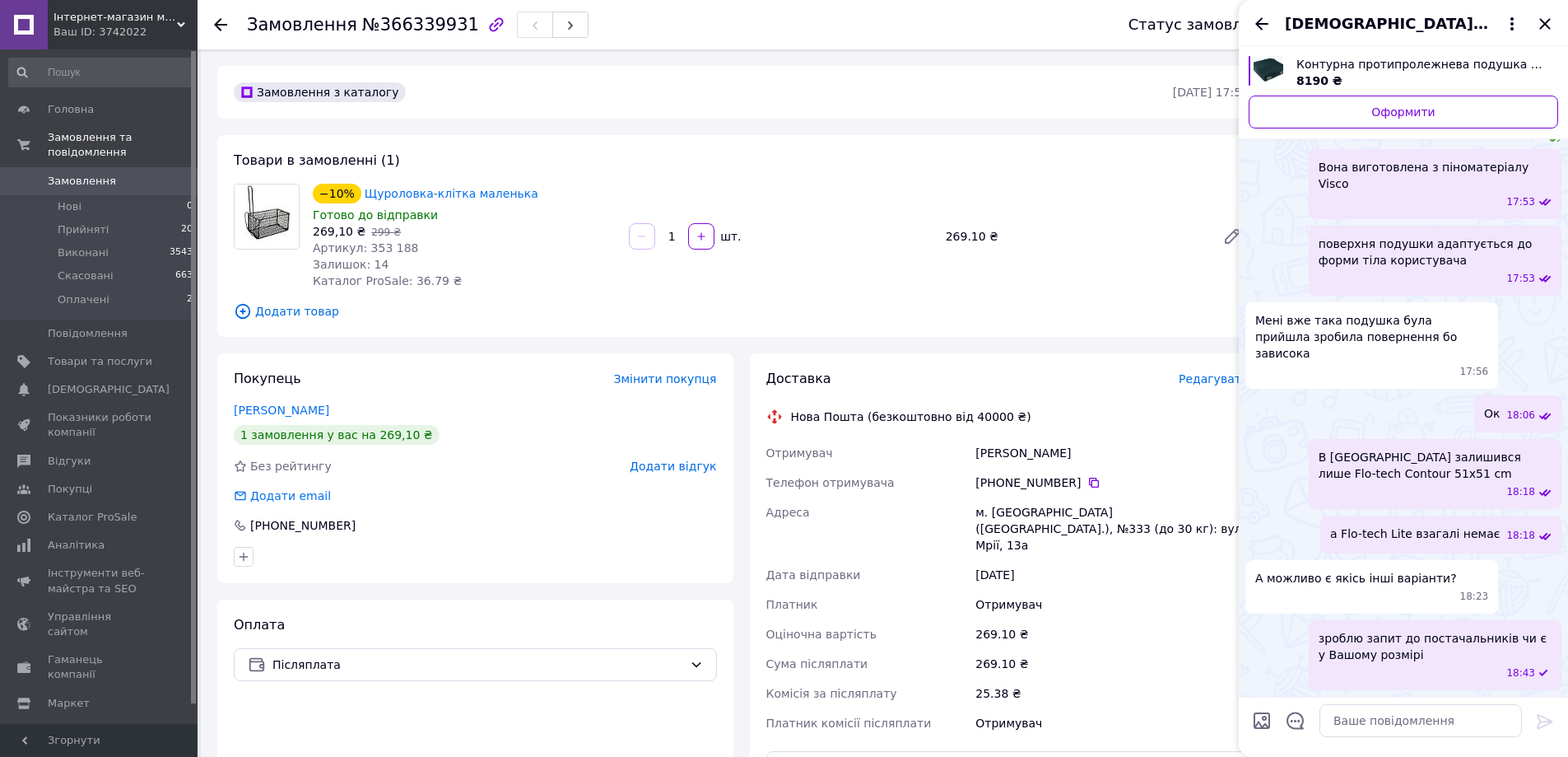
scroll to position [1430, 0]
